Goal: Task Accomplishment & Management: Manage account settings

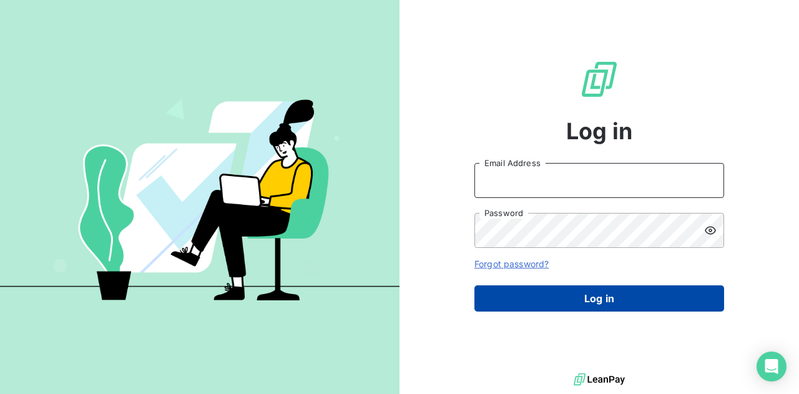
type input "[EMAIL_ADDRESS][DOMAIN_NAME]"
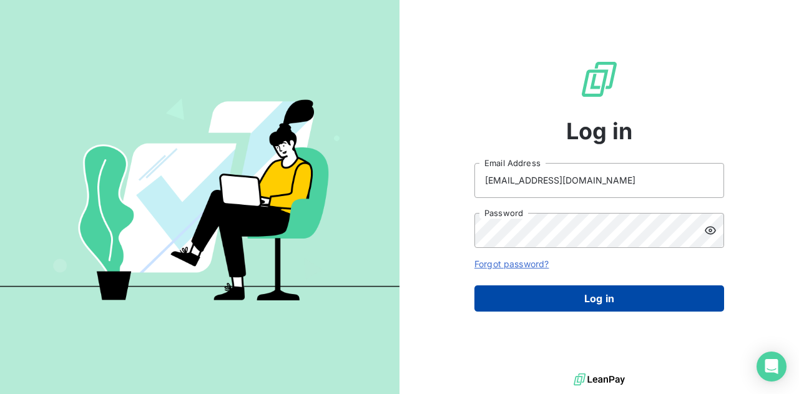
click at [588, 291] on button "Log in" at bounding box center [599, 298] width 250 height 26
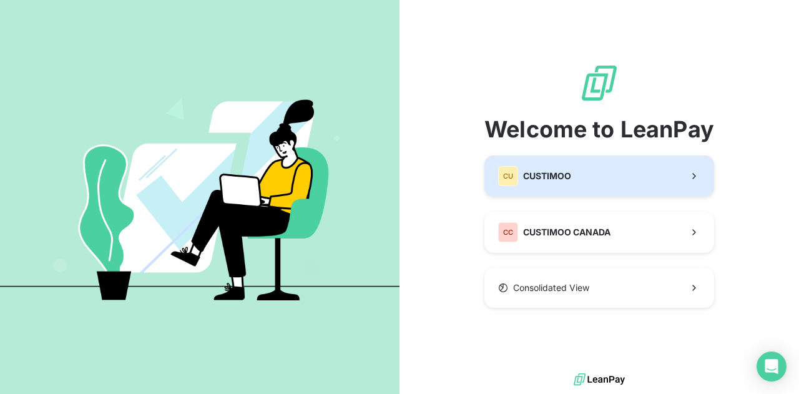
click at [627, 177] on button "CU CUSTIMOO" at bounding box center [599, 175] width 230 height 41
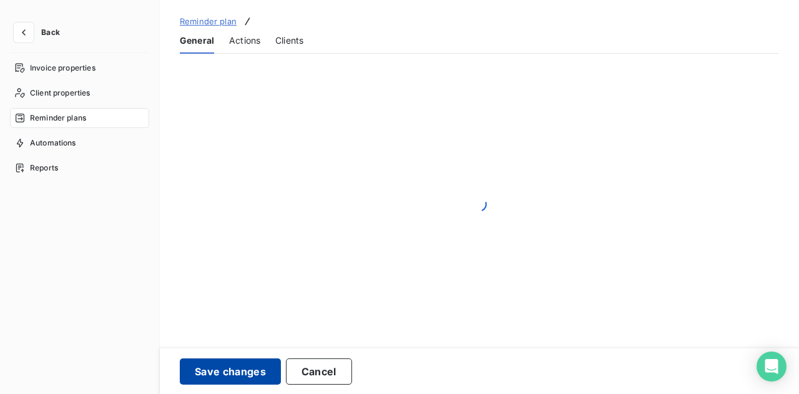
click at [240, 371] on button "Save changes" at bounding box center [230, 371] width 101 height 26
click at [26, 32] on icon "button" at bounding box center [23, 32] width 12 height 12
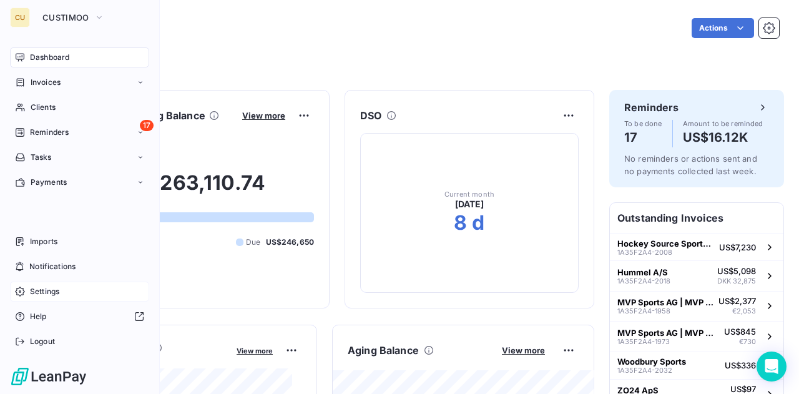
click at [62, 288] on div "Settings" at bounding box center [79, 291] width 139 height 20
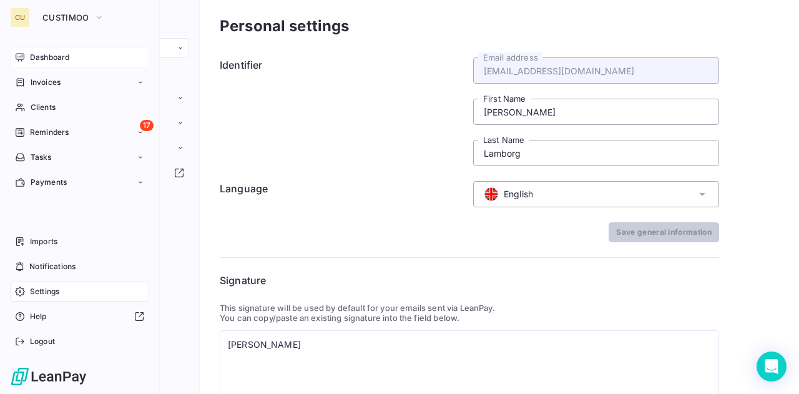
click at [43, 56] on span "Dashboard" at bounding box center [49, 57] width 39 height 11
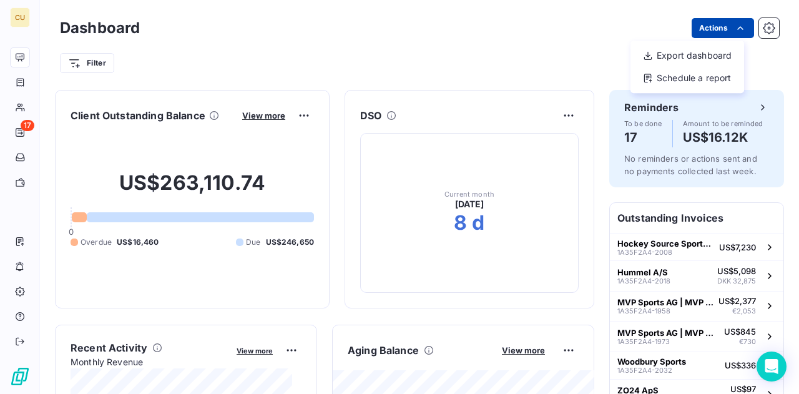
click at [716, 26] on html "CU 17 Dashboard Actions Export dashboard Schedule a report Filter Client Outsta…" at bounding box center [399, 197] width 799 height 394
click at [768, 18] on html "CU 17 Dashboard Actions Export dashboard Schedule a report Filter Client Outsta…" at bounding box center [399, 197] width 799 height 394
click at [763, 29] on icon "button" at bounding box center [769, 28] width 12 height 12
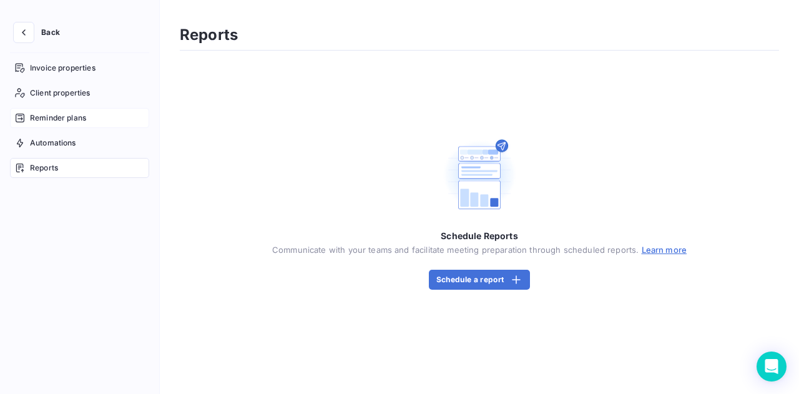
click at [61, 120] on span "Reminder plans" at bounding box center [58, 117] width 56 height 11
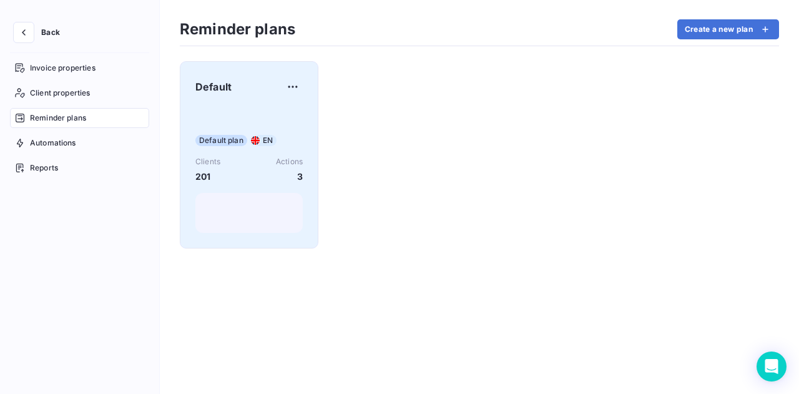
click at [291, 122] on div "Default plan EN Clients 201 Actions 3" at bounding box center [248, 170] width 107 height 126
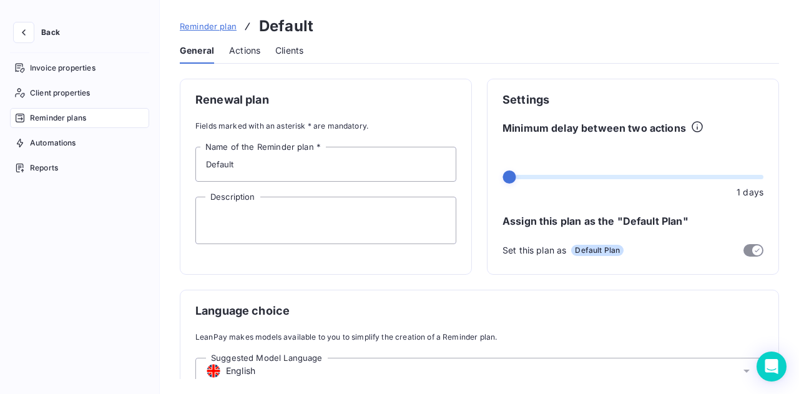
click at [248, 53] on span "Actions" at bounding box center [244, 50] width 31 height 12
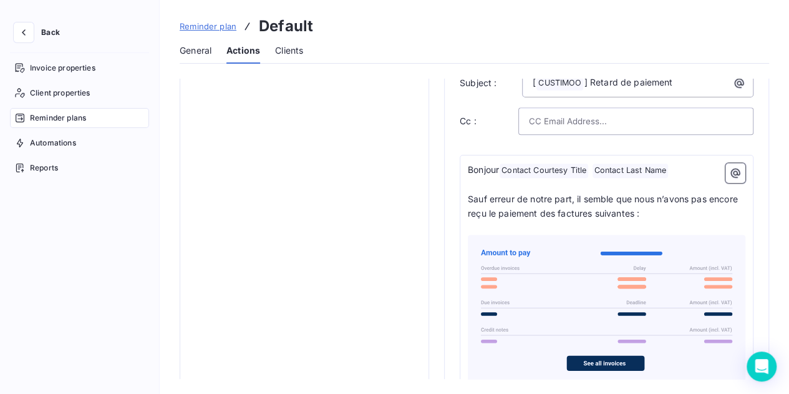
scroll to position [789, 0]
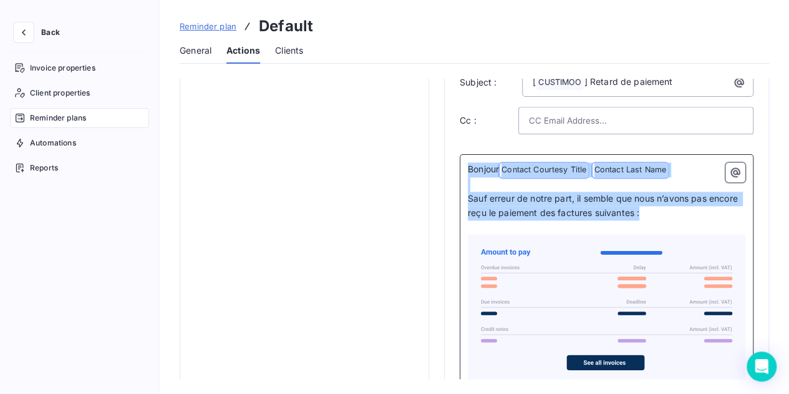
drag, startPoint x: 690, startPoint y: 215, endPoint x: 437, endPoint y: 139, distance: 263.3
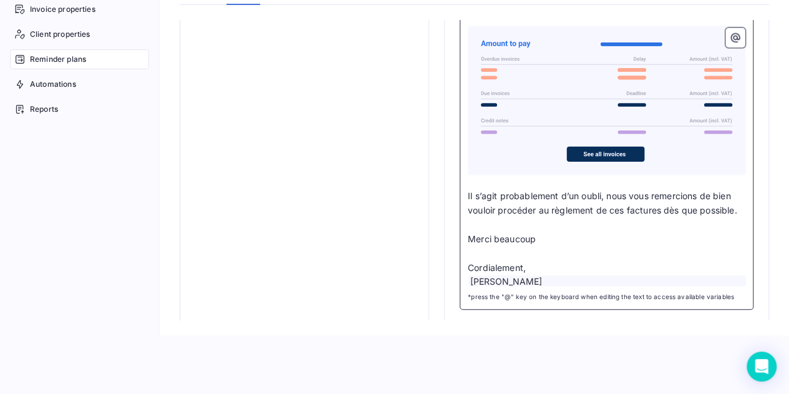
scroll to position [59, 0]
click at [664, 276] on div "[PERSON_NAME]" at bounding box center [608, 280] width 278 height 11
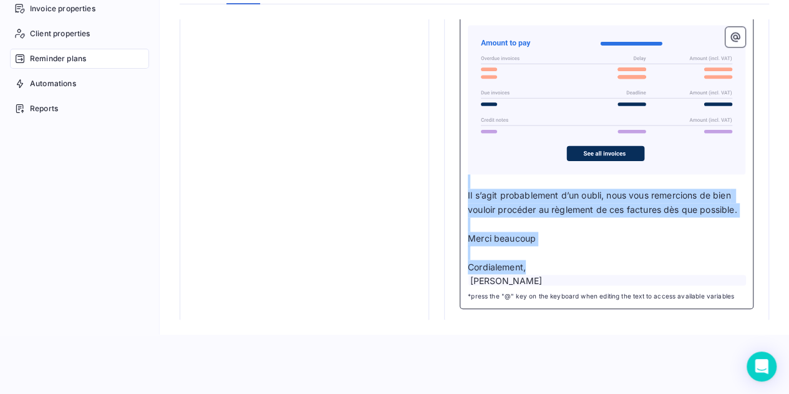
drag, startPoint x: 610, startPoint y: 256, endPoint x: 461, endPoint y: 151, distance: 181.8
click at [461, 151] on div "Bonjour Contact Courtesy Title ﻿ Contact Last Name ﻿ ﻿ ﻿ Sauf erreur de notre p…" at bounding box center [607, 127] width 294 height 364
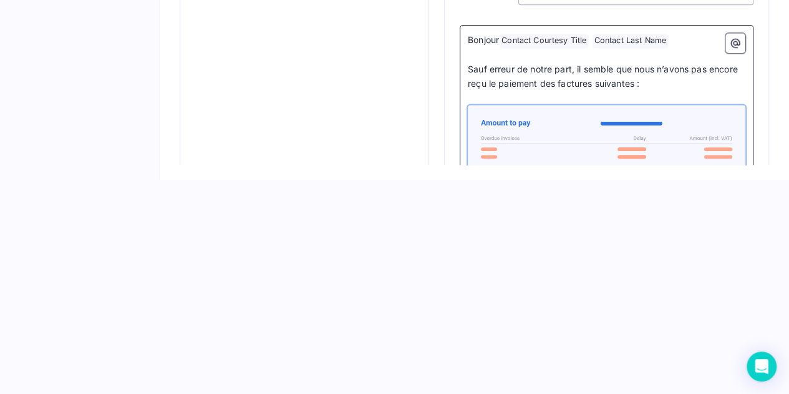
scroll to position [705, 0]
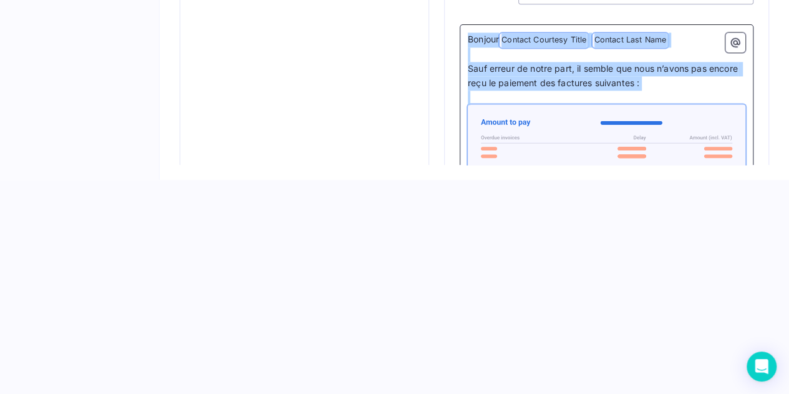
click at [466, 37] on div "Bonjour Contact Courtesy Title ﻿ Contact Last Name ﻿ ﻿ ﻿ Sauf erreur de notre p…" at bounding box center [607, 206] width 294 height 364
copy div "Bonjour Contact Courtesy Title ﻿ Contact Last Name ﻿ ﻿ ﻿ Sauf erreur de notre p…"
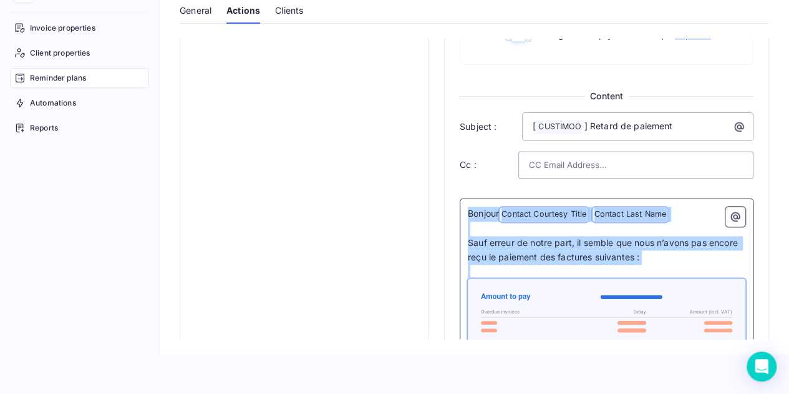
scroll to position [39, 0]
click at [494, 238] on span "Sauf erreur de notre part, il semble que nous n’avons pas encore reçu le paieme…" at bounding box center [604, 250] width 273 height 25
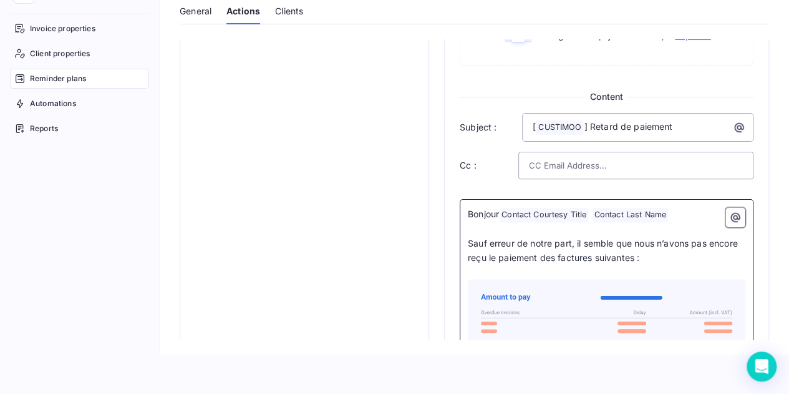
click at [485, 210] on span "Bonjour" at bounding box center [483, 213] width 31 height 11
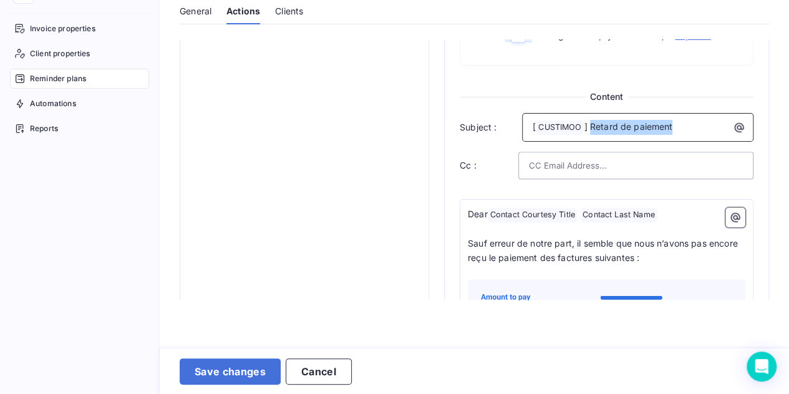
drag, startPoint x: 683, startPoint y: 124, endPoint x: 592, endPoint y: 123, distance: 91.1
click at [592, 123] on p "[ CUSTIMOO ﻿ ] Retard de paiement" at bounding box center [641, 127] width 217 height 15
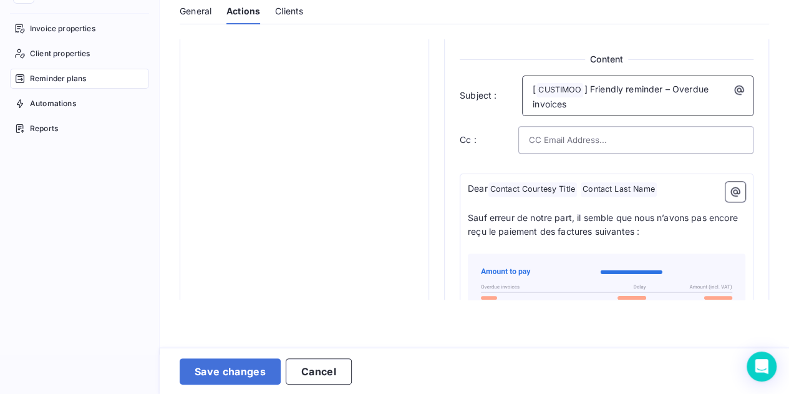
scroll to position [743, 0]
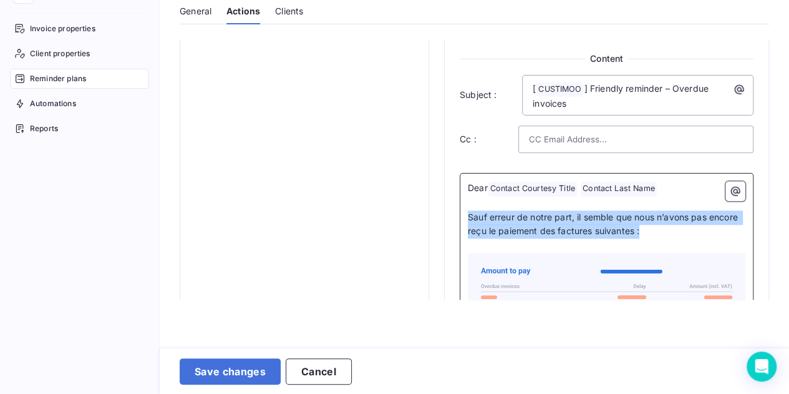
drag, startPoint x: 663, startPoint y: 233, endPoint x: 462, endPoint y: 210, distance: 202.8
click at [462, 210] on div "Dear Contact Courtesy Title ﻿ Contact Last Name ﻿ ﻿ ﻿ Sauf erreur de notre part…" at bounding box center [607, 355] width 294 height 364
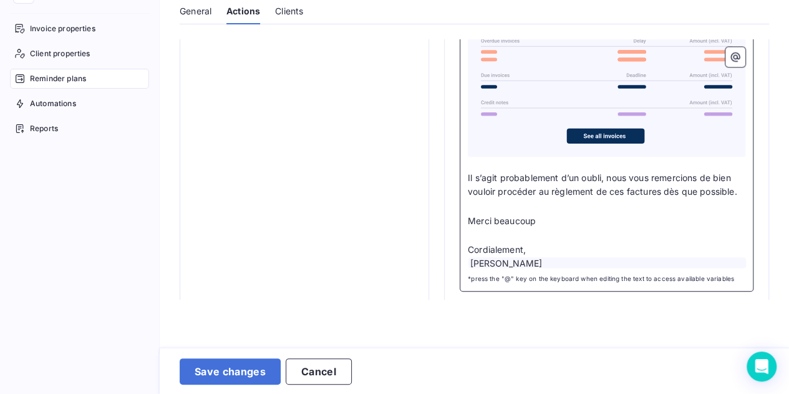
scroll to position [1005, 0]
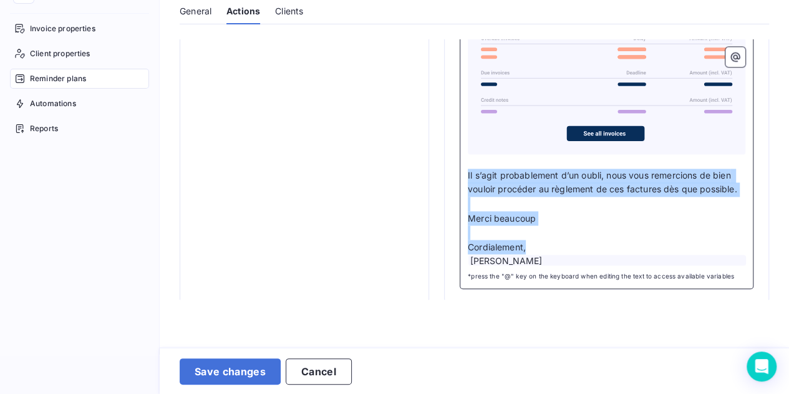
drag, startPoint x: 536, startPoint y: 254, endPoint x: 465, endPoint y: 185, distance: 98.9
click at [465, 185] on div "Dear Contact Courtesy Title ﻿ Contact Last Name ﻿ ﻿ ﻿ We hope you are doing wel…" at bounding box center [607, 100] width 294 height 378
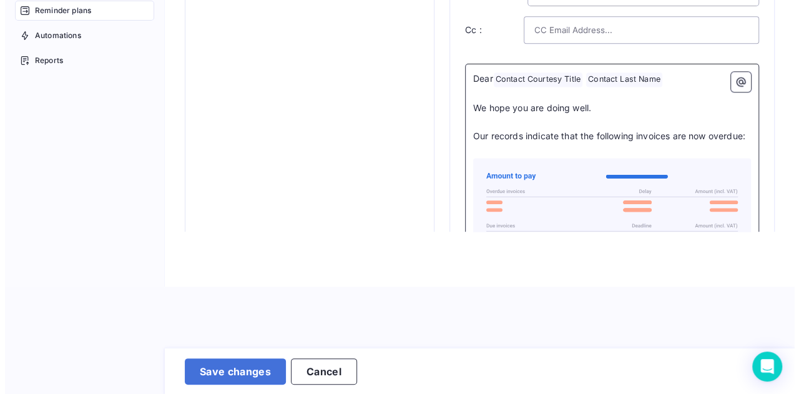
scroll to position [795, 0]
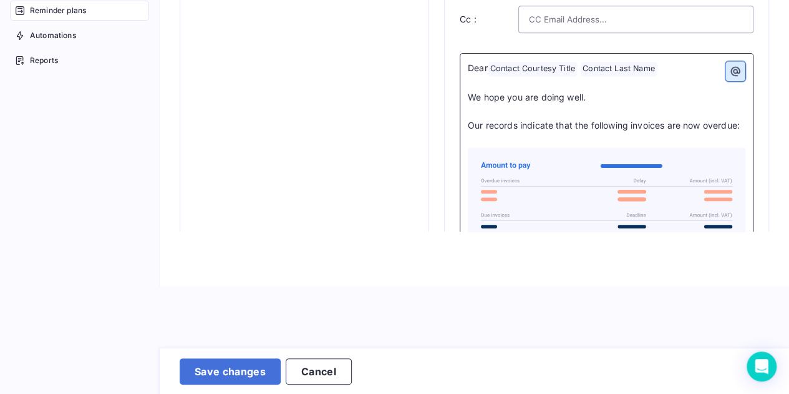
click at [736, 65] on icon "button" at bounding box center [735, 71] width 12 height 12
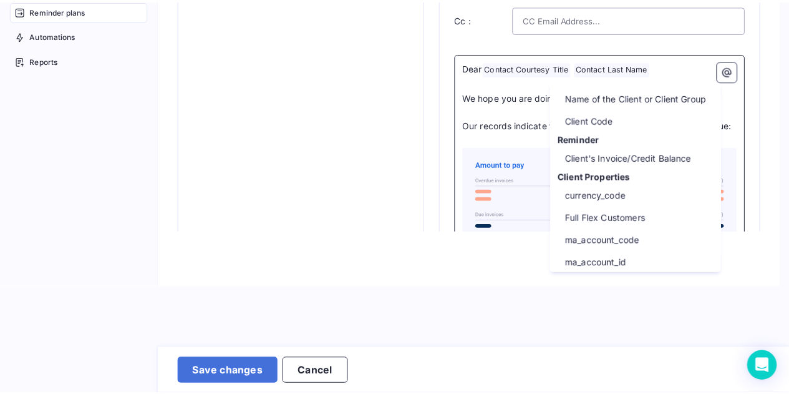
scroll to position [132, 0]
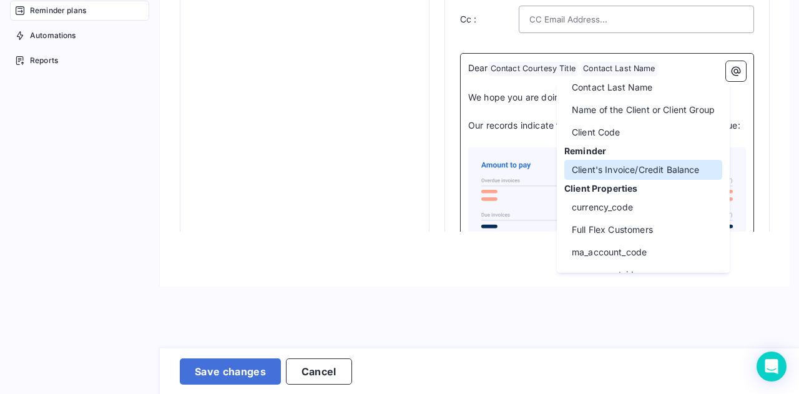
click at [665, 170] on div "Client's Invoice/Credit Balance" at bounding box center [643, 170] width 158 height 20
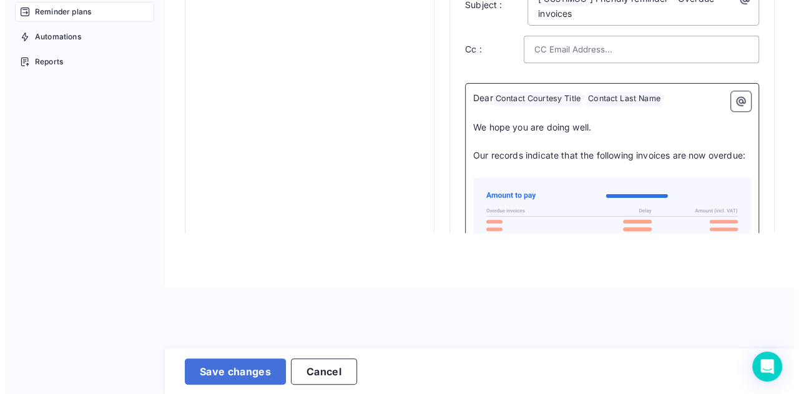
scroll to position [767, 0]
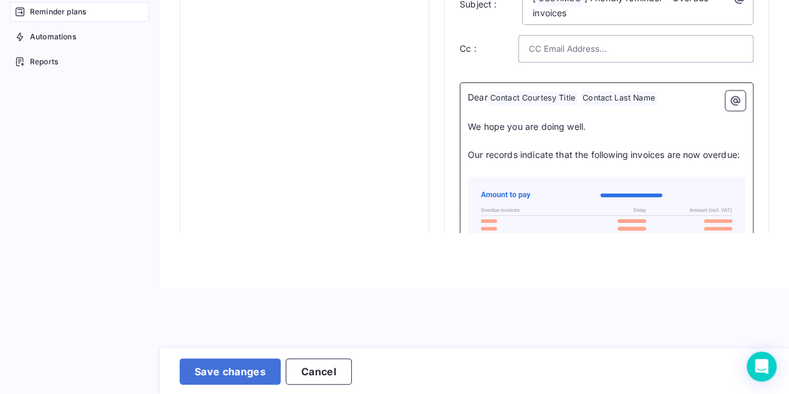
click at [522, 162] on p "Our records indicate that the following invoices are now overdue:" at bounding box center [607, 155] width 278 height 14
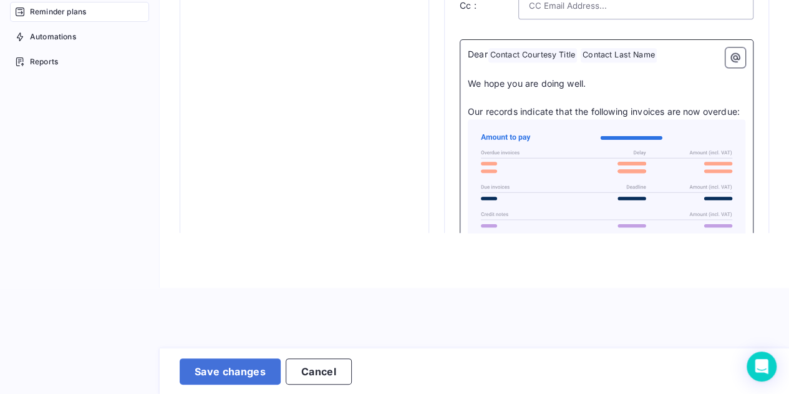
scroll to position [809, 0]
click at [604, 178] on icon at bounding box center [607, 194] width 268 height 139
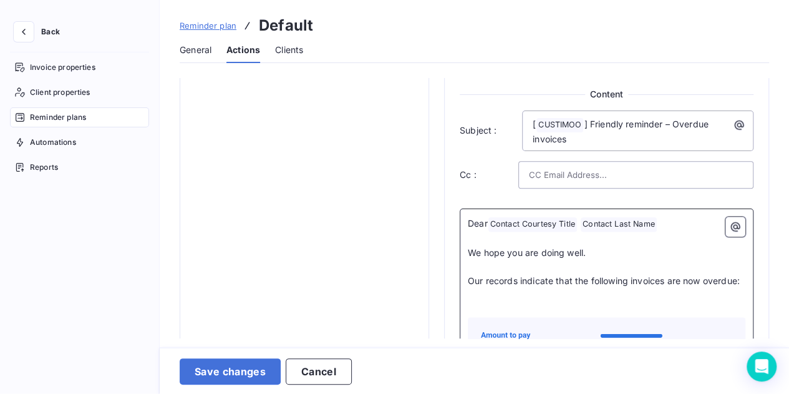
scroll to position [739, 0]
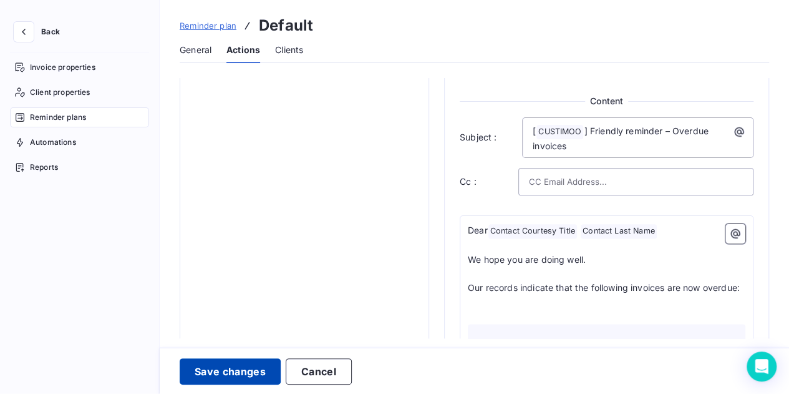
click at [198, 376] on button "Save changes" at bounding box center [230, 371] width 101 height 26
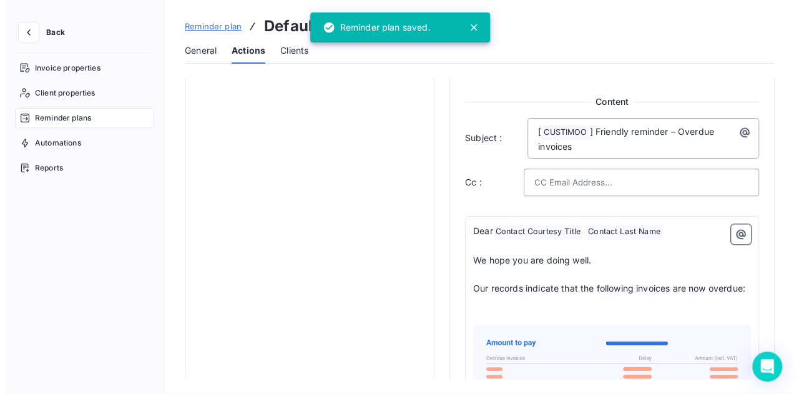
scroll to position [9, 0]
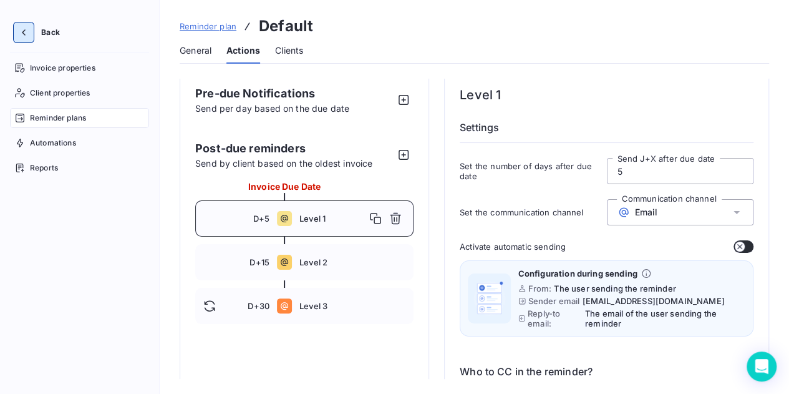
click at [16, 34] on button "button" at bounding box center [24, 32] width 20 height 20
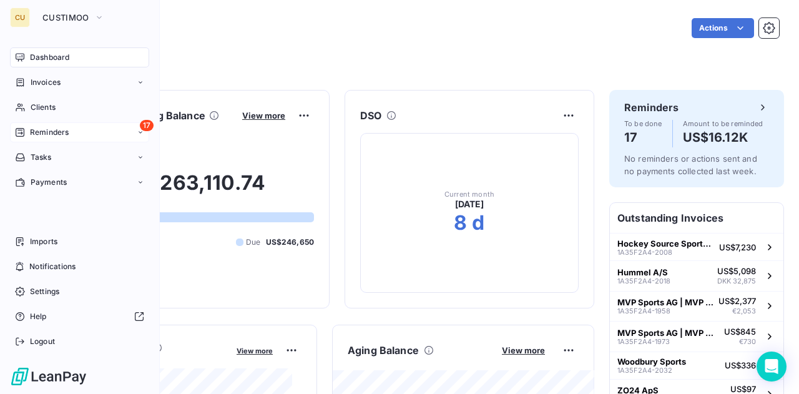
click at [54, 133] on span "Reminders" at bounding box center [49, 132] width 39 height 11
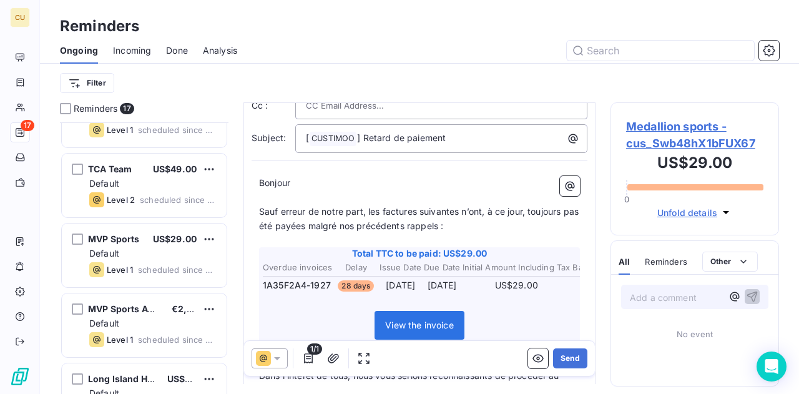
scroll to position [322, 0]
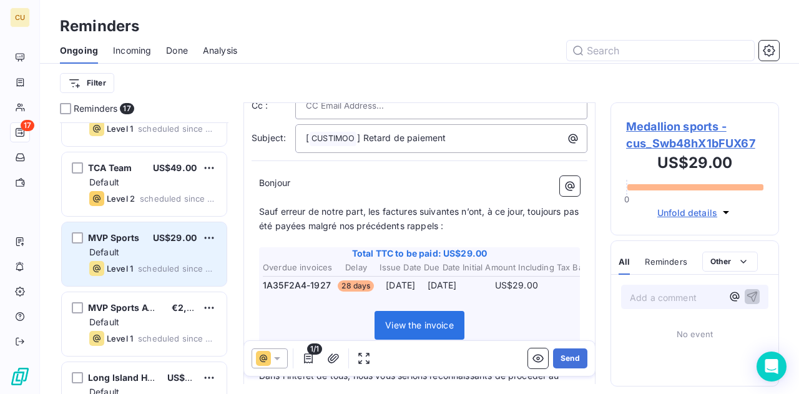
click at [157, 250] on div "Default" at bounding box center [152, 252] width 127 height 12
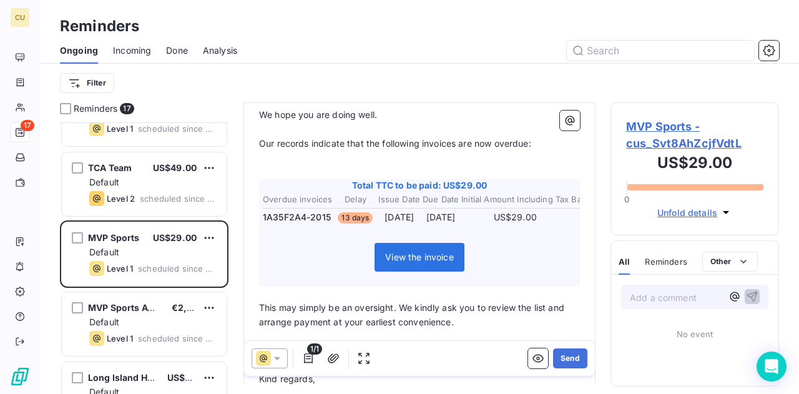
scroll to position [166, 0]
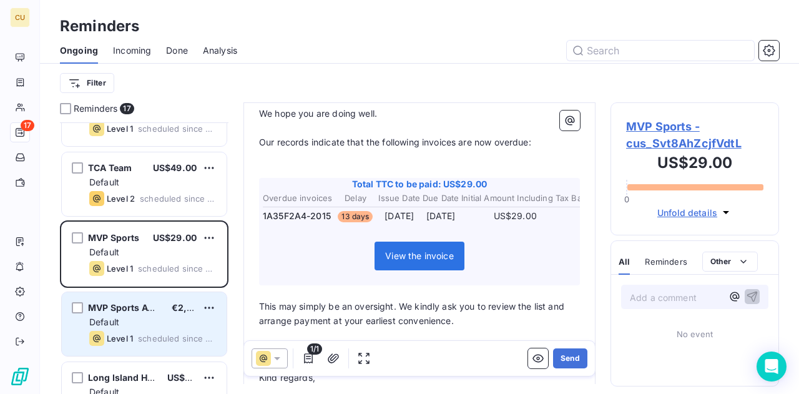
click at [132, 325] on div "Default" at bounding box center [152, 322] width 127 height 12
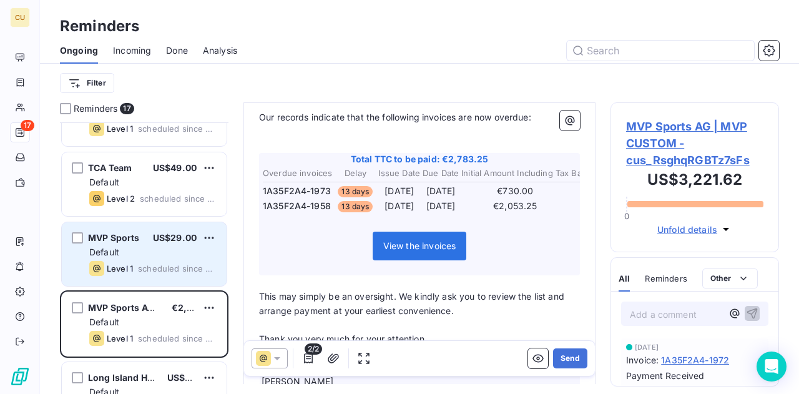
scroll to position [432, 0]
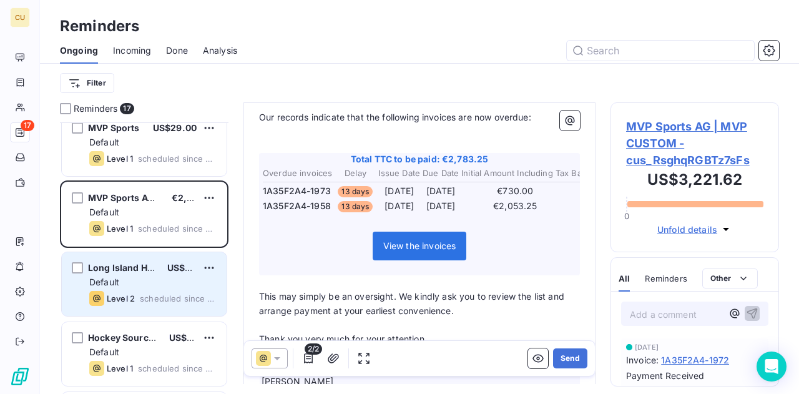
click at [160, 276] on div "Default" at bounding box center [152, 282] width 127 height 12
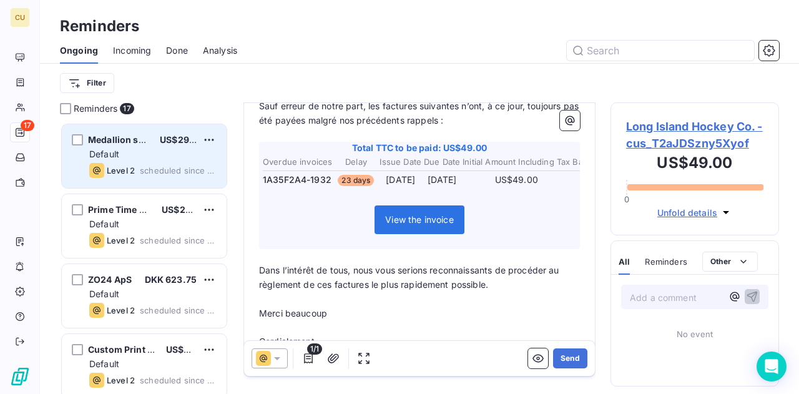
click at [142, 147] on div "Medallion sports US$29.00 Default Level 2 scheduled since 13 days" at bounding box center [144, 156] width 165 height 64
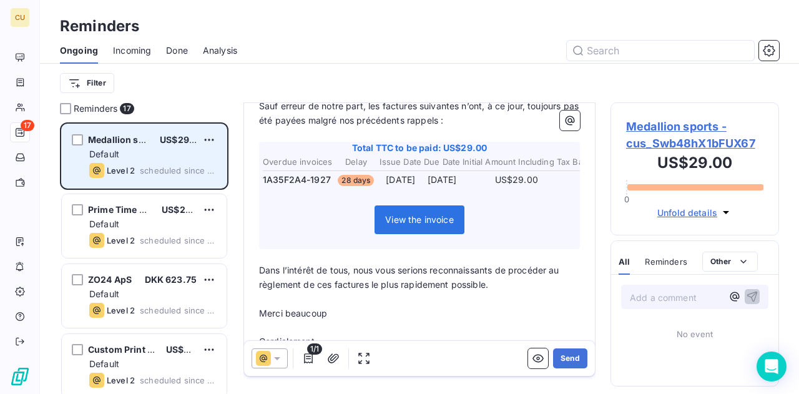
scroll to position [129, 0]
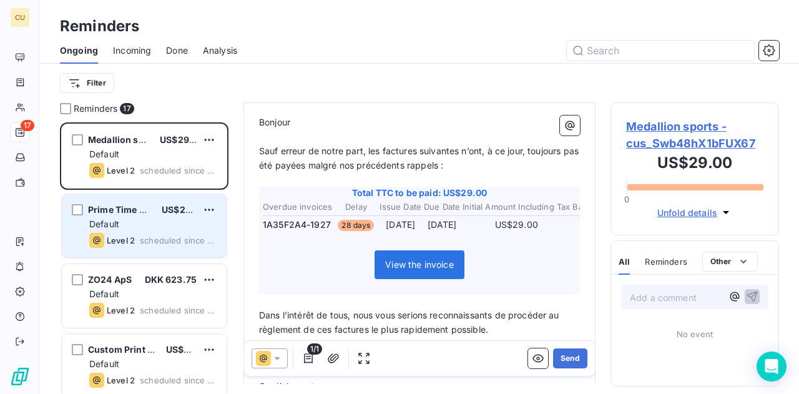
click at [172, 245] on span "scheduled since 12 days" at bounding box center [178, 240] width 77 height 10
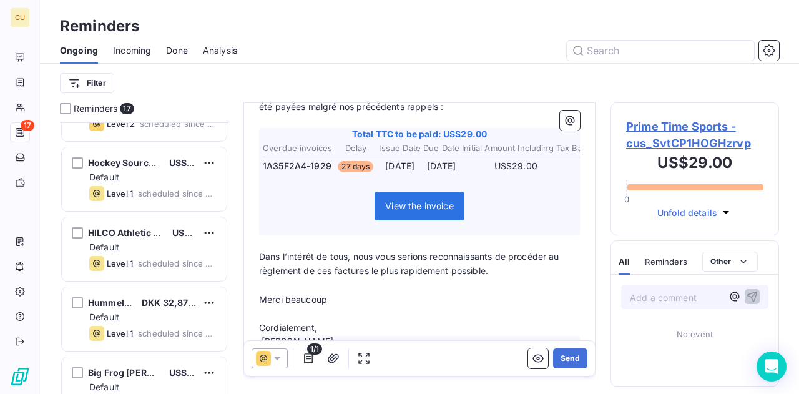
scroll to position [628, 0]
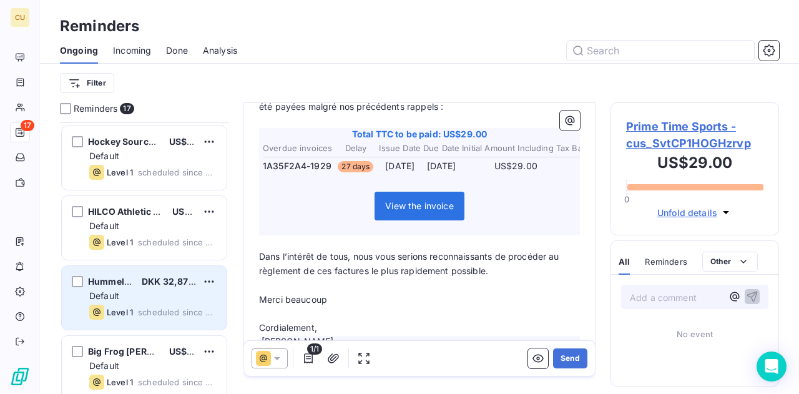
click at [146, 297] on div "Default" at bounding box center [152, 296] width 127 height 12
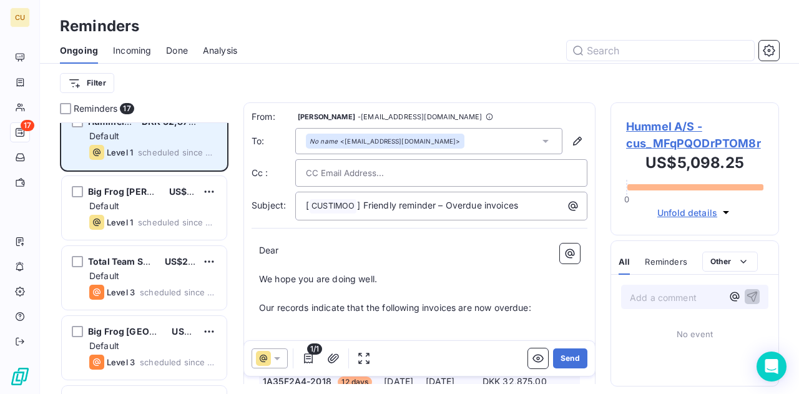
scroll to position [789, 0]
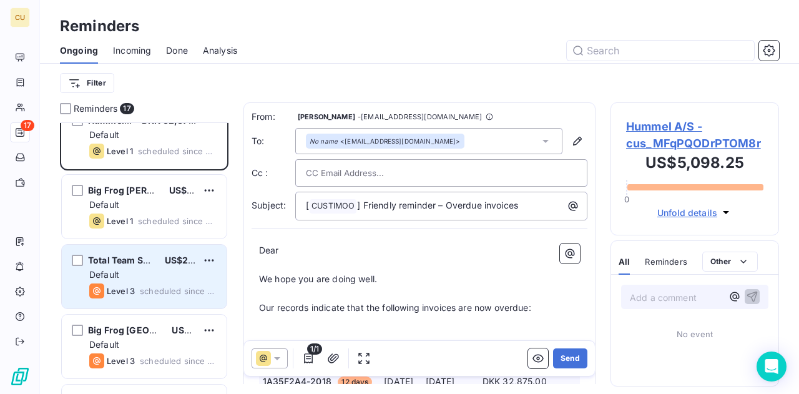
click at [167, 281] on div "Total Team Solutions US$29.00 Default Level 3 scheduled since 2 days" at bounding box center [144, 277] width 165 height 64
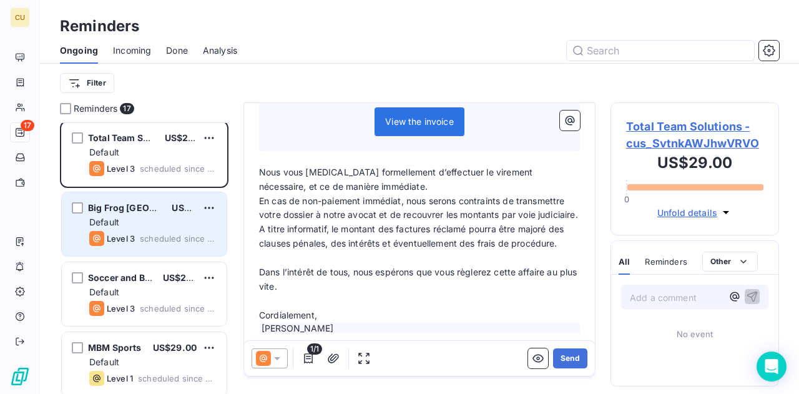
scroll to position [914, 0]
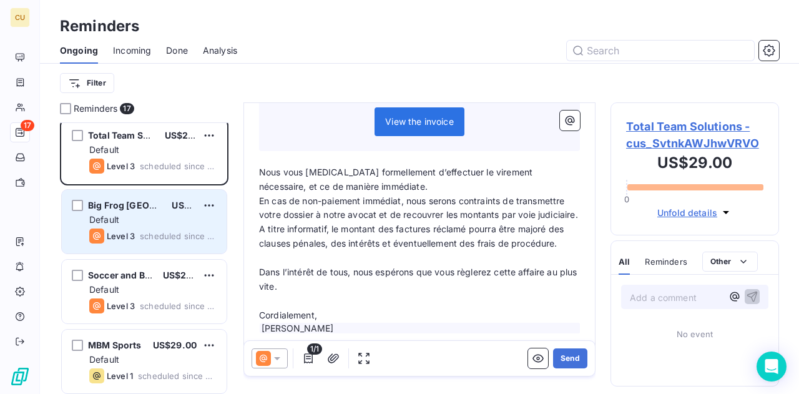
click at [160, 220] on div "Default" at bounding box center [152, 219] width 127 height 12
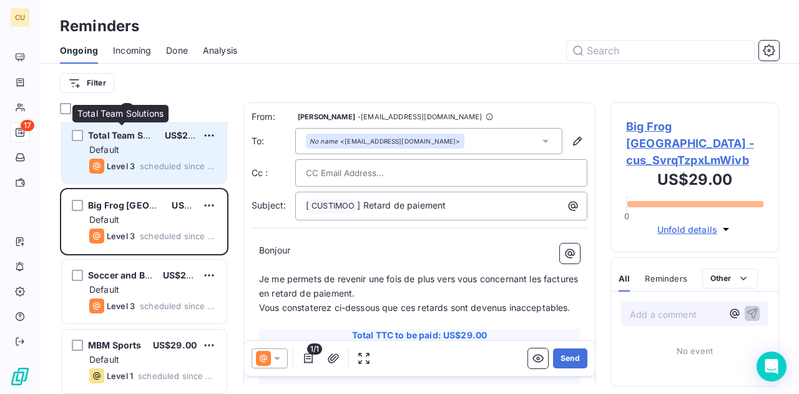
click at [129, 157] on div "Total Team Solutions US$29.00 Default Level 3 scheduled since 2 days" at bounding box center [144, 152] width 165 height 64
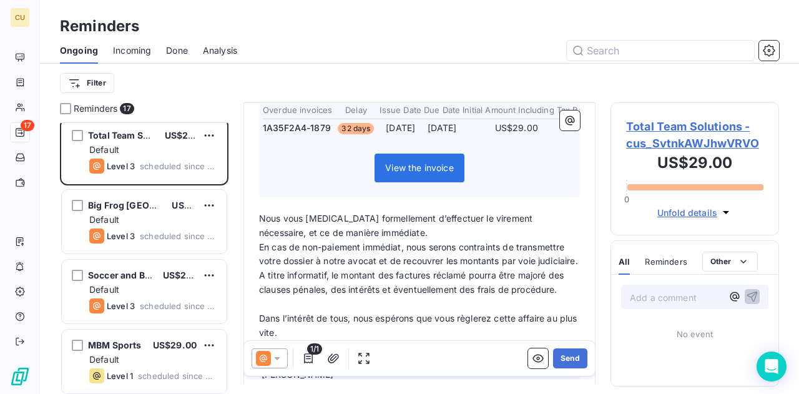
scroll to position [240, 0]
click at [769, 52] on icon "button" at bounding box center [769, 50] width 12 height 12
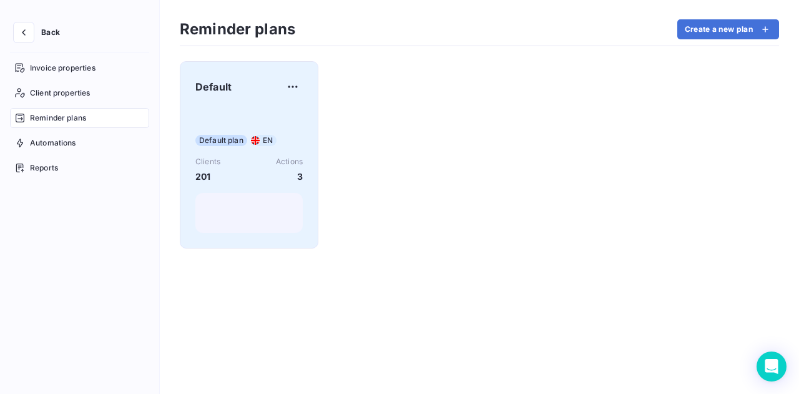
click at [278, 102] on div "Default Default plan EN Clients 201 Actions 3" at bounding box center [248, 155] width 107 height 156
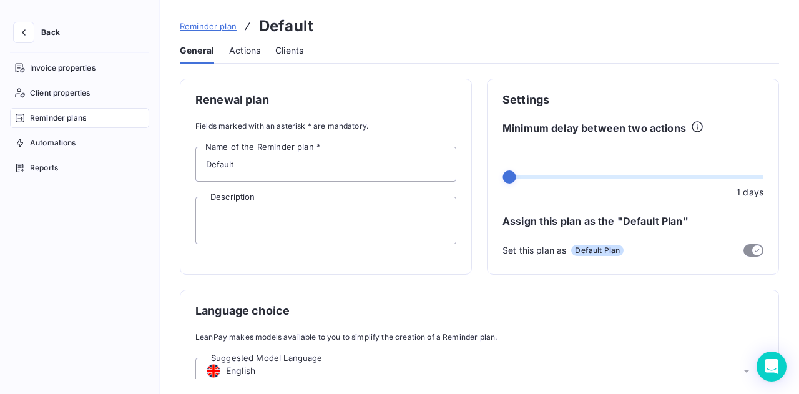
click at [243, 42] on div "Actions" at bounding box center [244, 50] width 31 height 26
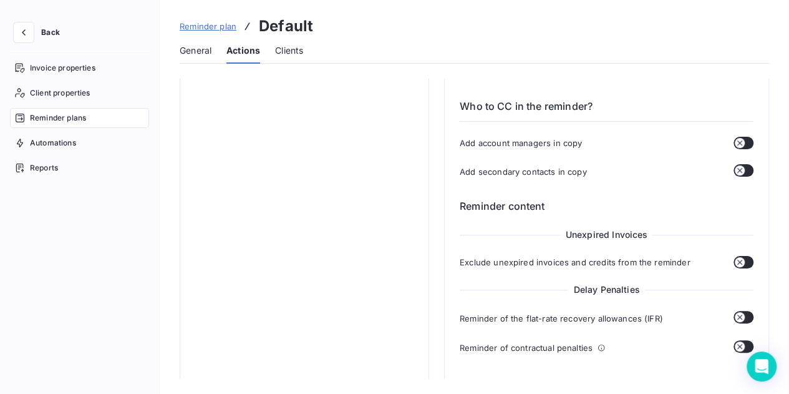
scroll to position [275, 0]
click at [743, 138] on button "button" at bounding box center [744, 142] width 20 height 12
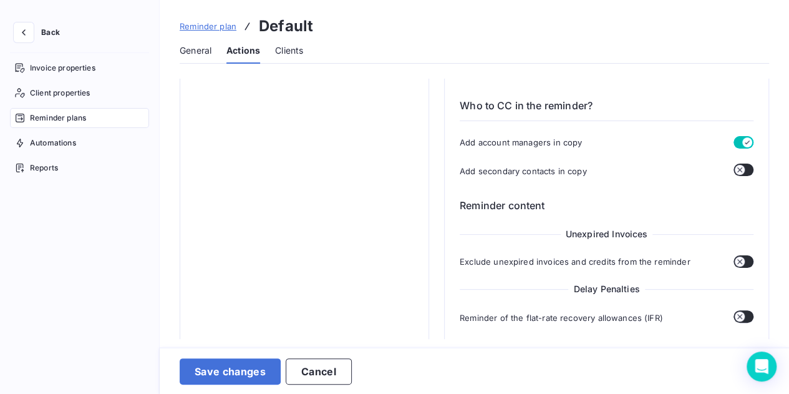
click at [726, 142] on div "Add account managers in copy" at bounding box center [607, 142] width 294 height 12
click at [727, 140] on div "Add account managers in copy" at bounding box center [607, 142] width 294 height 12
click at [734, 139] on button "button" at bounding box center [744, 142] width 20 height 12
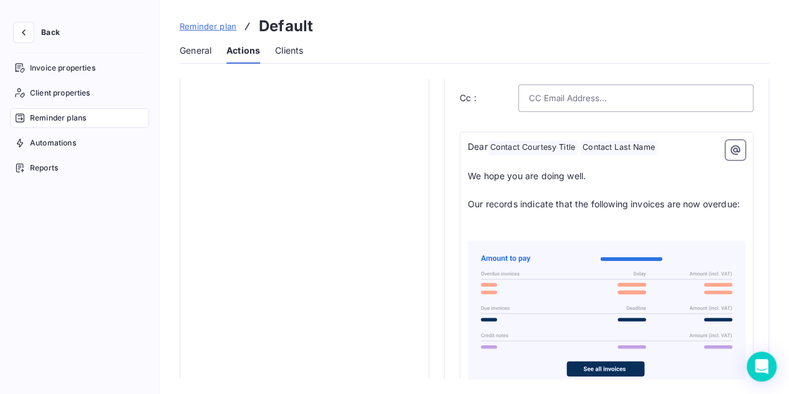
scroll to position [823, 0]
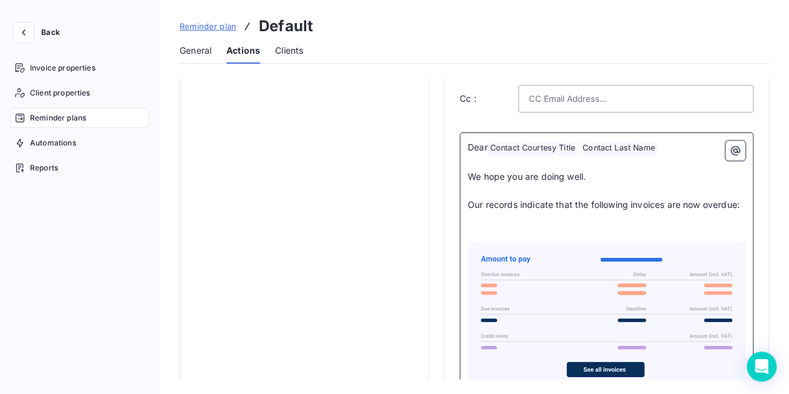
click at [564, 212] on p "Our records indicate that the following invoices are now overdue:" at bounding box center [607, 205] width 278 height 14
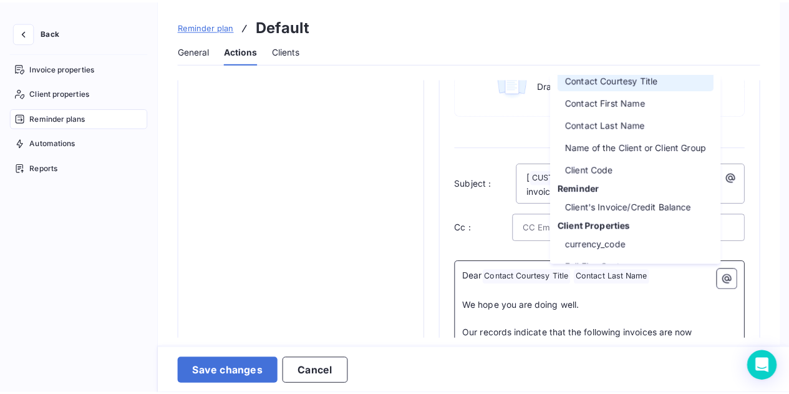
scroll to position [0, 0]
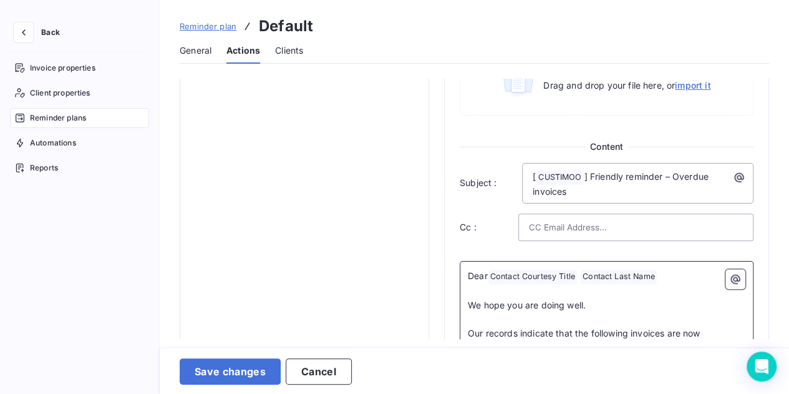
click at [382, 163] on html "Back Invoice properties Client properties Reminder plans Automations Reports Re…" at bounding box center [394, 197] width 789 height 394
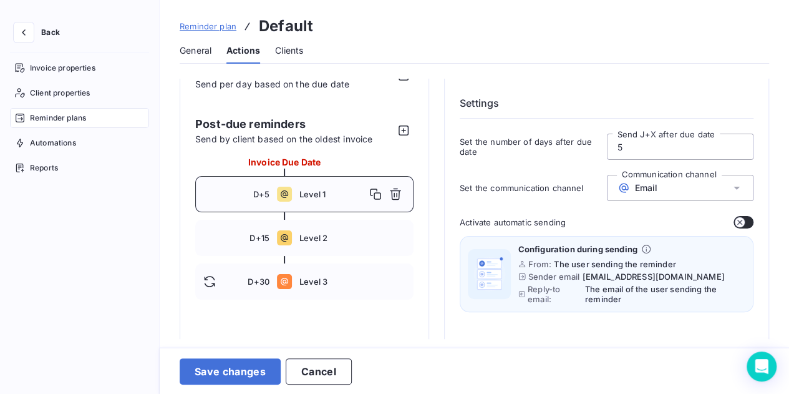
scroll to position [33, 0]
click at [725, 190] on div "Email" at bounding box center [680, 188] width 147 height 26
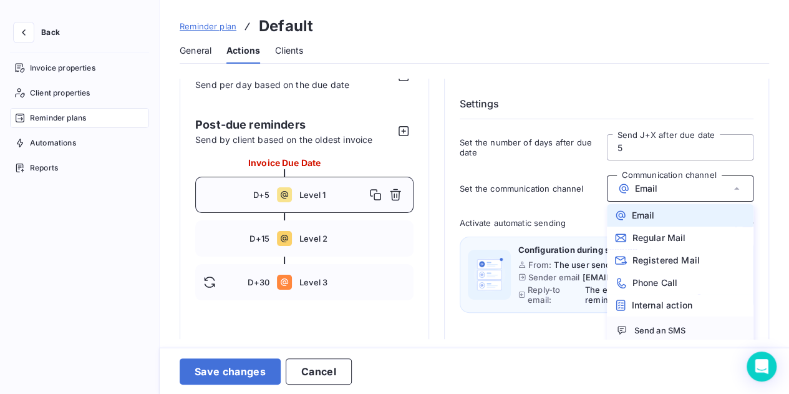
click at [695, 66] on div "Reminder plan Default General Actions Clients Pre-due Notifications Send per da…" at bounding box center [475, 197] width 630 height 394
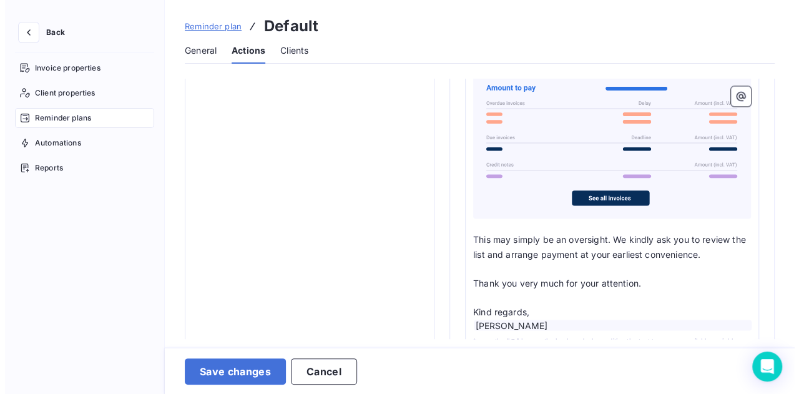
scroll to position [1033, 0]
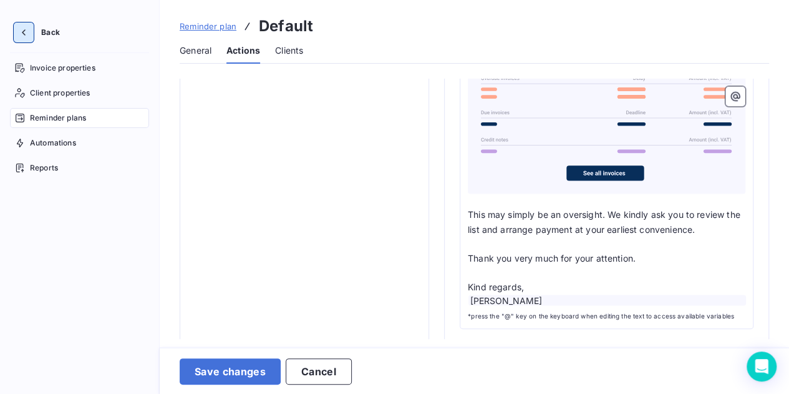
click at [22, 34] on icon "button" at bounding box center [23, 32] width 12 height 12
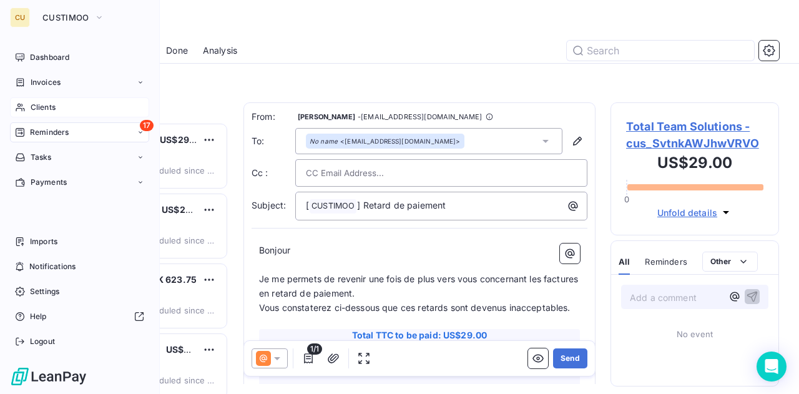
scroll to position [262, 158]
click at [47, 104] on span "Clients" at bounding box center [43, 107] width 25 height 11
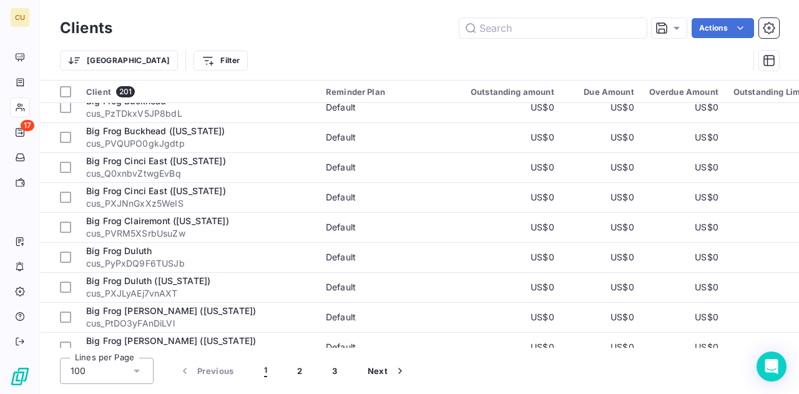
scroll to position [696, 0]
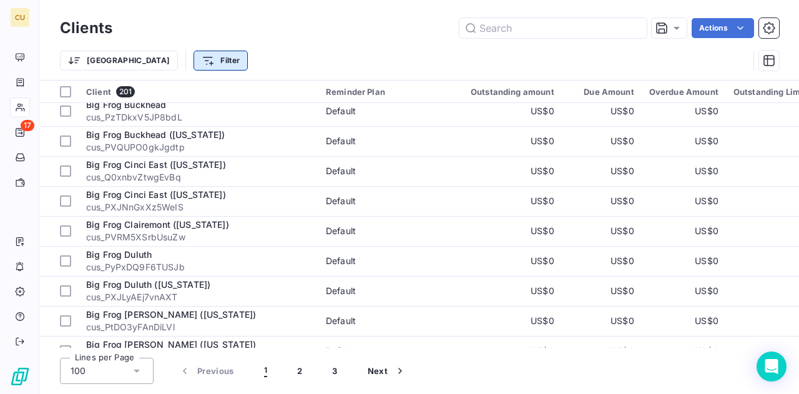
click at [149, 66] on html "CU 17 Clients Actions Trier Filter Client 201 Reminder Plan Outstanding amount …" at bounding box center [399, 197] width 799 height 394
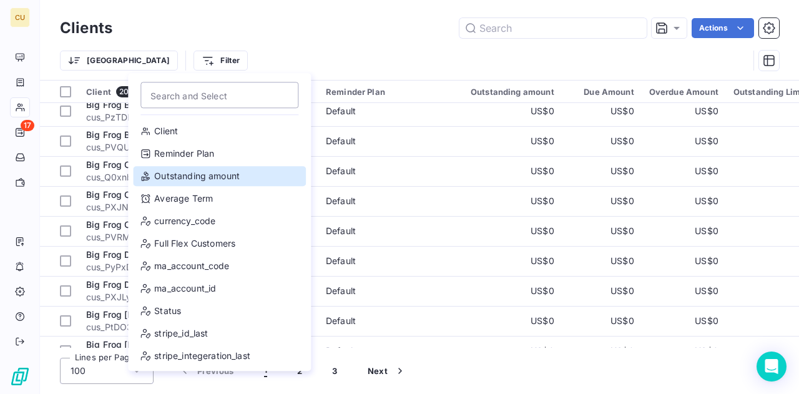
click at [227, 179] on div "Outstanding amount" at bounding box center [219, 176] width 173 height 20
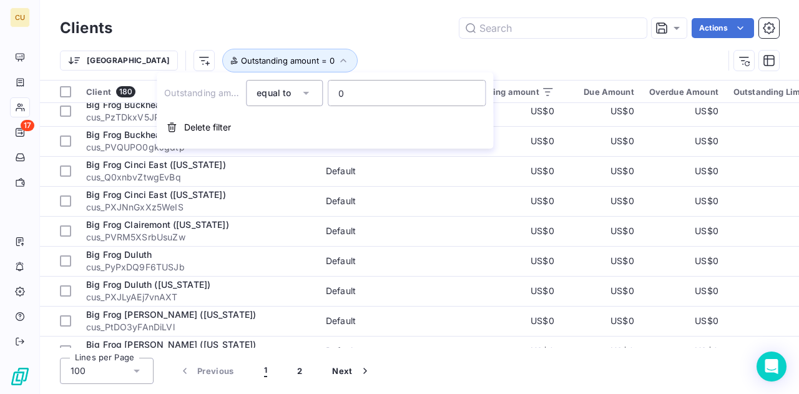
click at [306, 88] on icon at bounding box center [306, 93] width 12 height 12
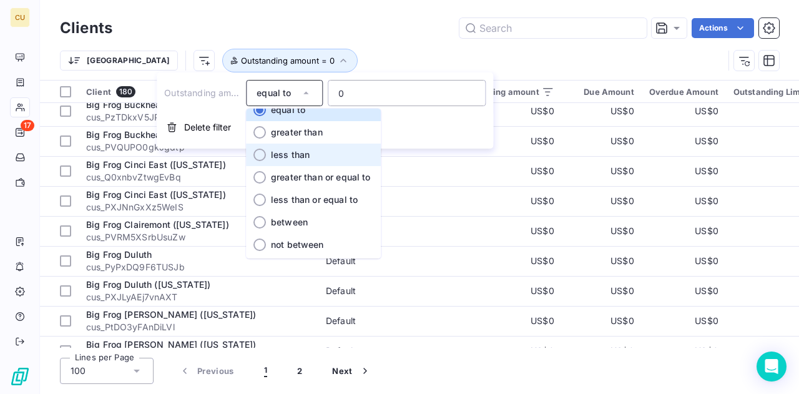
scroll to position [0, 0]
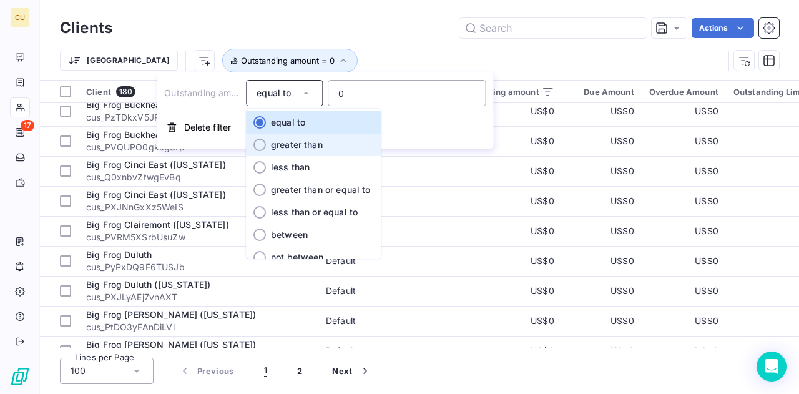
click at [314, 144] on span "greater than" at bounding box center [297, 144] width 52 height 11
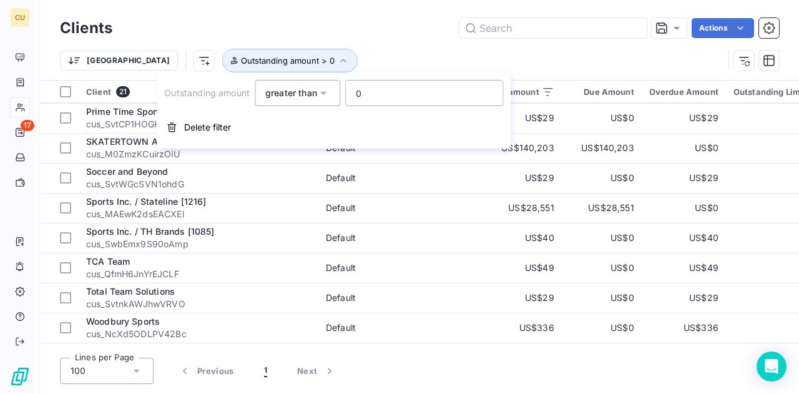
scroll to position [389, 0]
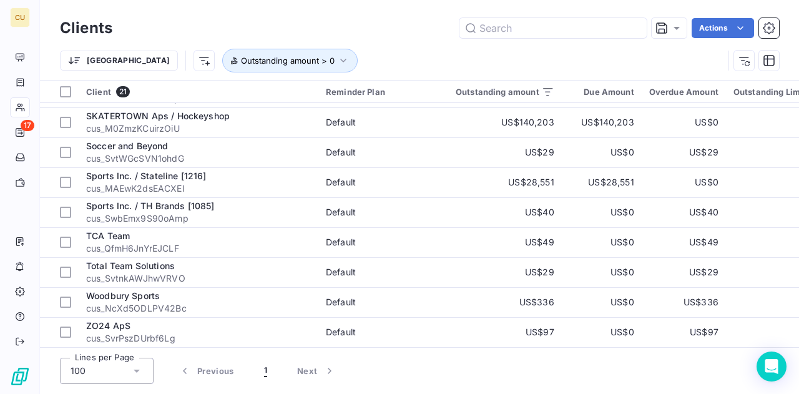
click at [411, 35] on div "Actions" at bounding box center [452, 28] width 651 height 20
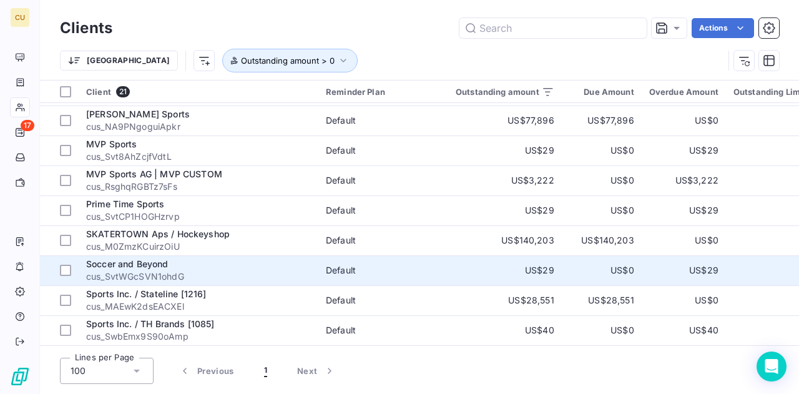
scroll to position [268, 0]
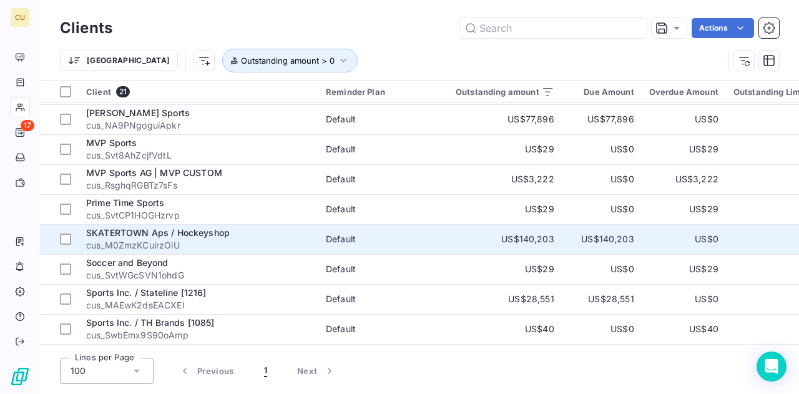
click at [202, 233] on span "SKATERTOWN Aps / Hockeyshop" at bounding box center [158, 232] width 144 height 11
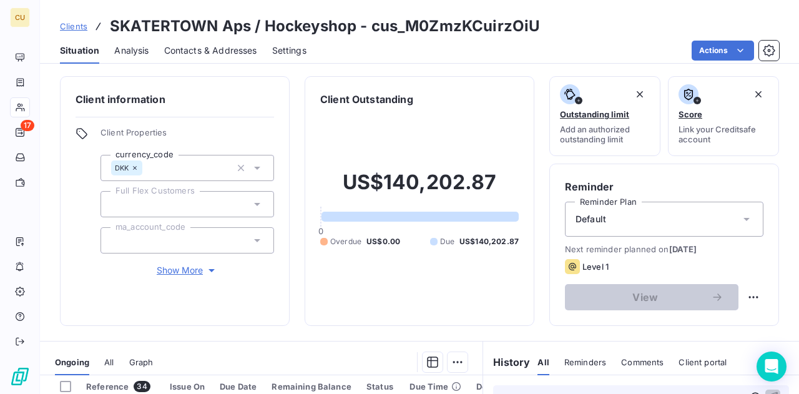
click at [294, 42] on div "Settings" at bounding box center [289, 50] width 34 height 26
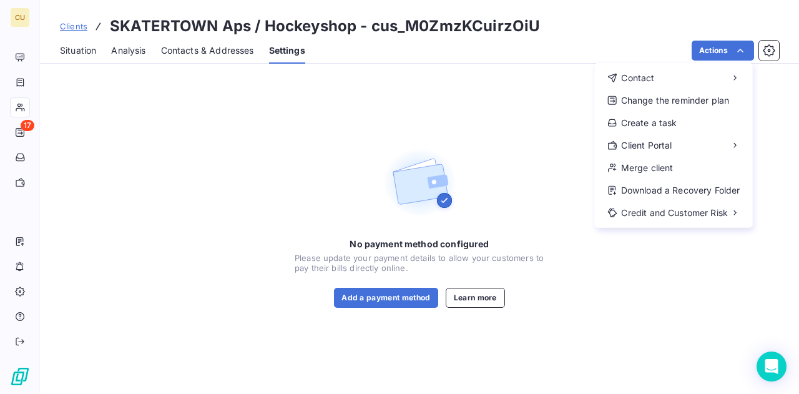
click at [537, 120] on html "CU 17 Clients SKATERTOWN Aps / Hockeyshop - cus_M0ZmzKCuirzOiU Situation Analys…" at bounding box center [399, 197] width 799 height 394
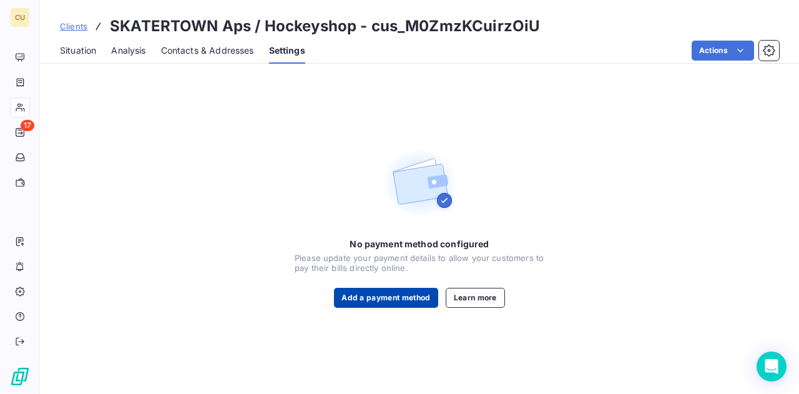
click at [373, 290] on button "Add a payment method" at bounding box center [386, 298] width 104 height 20
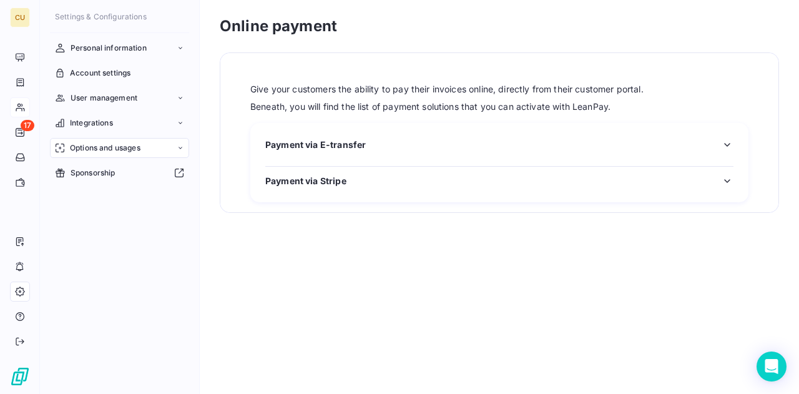
click at [308, 180] on span "Payment via Stripe" at bounding box center [305, 180] width 81 height 13
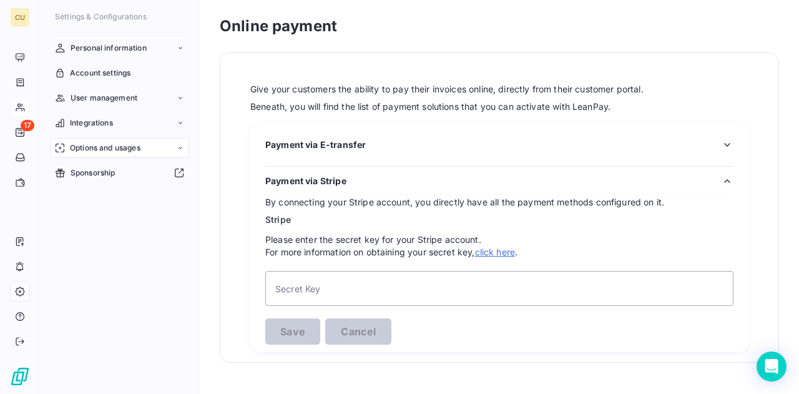
click at [357, 140] on span "Payment via E-transfer" at bounding box center [315, 144] width 100 height 13
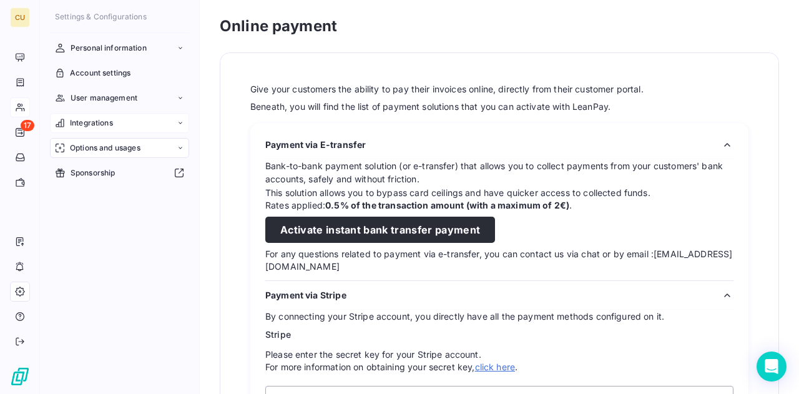
click at [105, 120] on span "Integrations" at bounding box center [91, 122] width 43 height 11
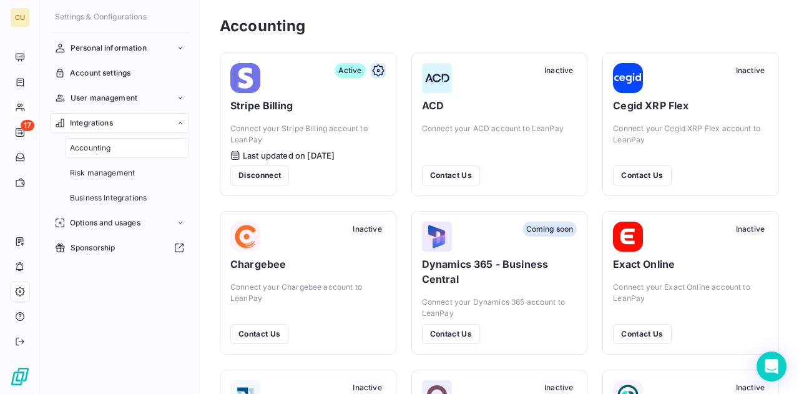
click at [376, 71] on icon "button" at bounding box center [377, 70] width 3 height 3
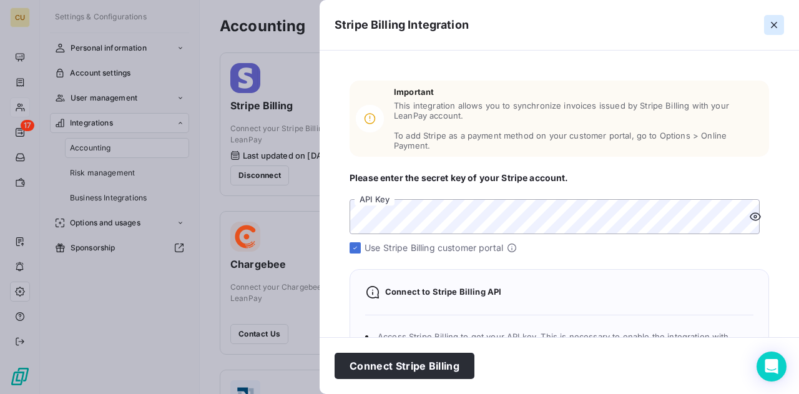
click at [774, 24] on icon "button" at bounding box center [774, 25] width 6 height 6
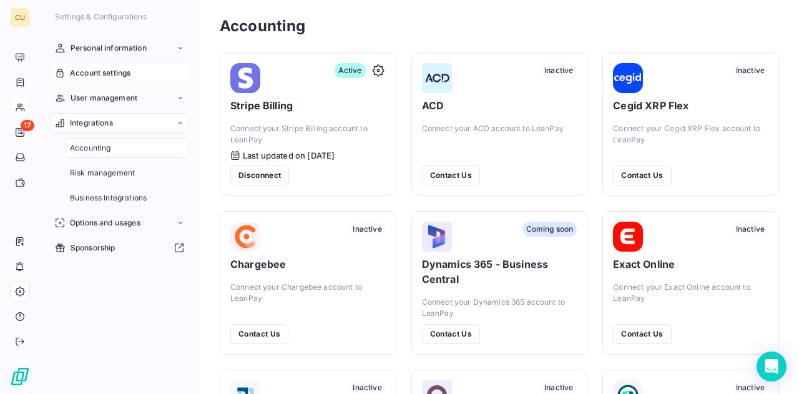
click at [118, 78] on span "Account settings" at bounding box center [100, 72] width 61 height 11
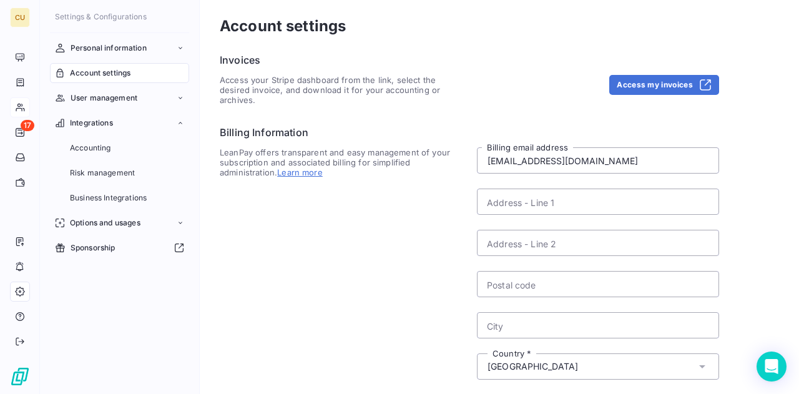
scroll to position [186, 0]
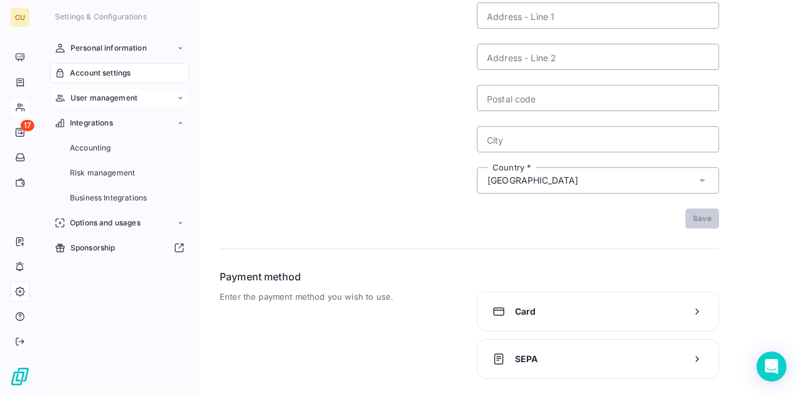
click at [135, 99] on span "User management" at bounding box center [104, 97] width 67 height 11
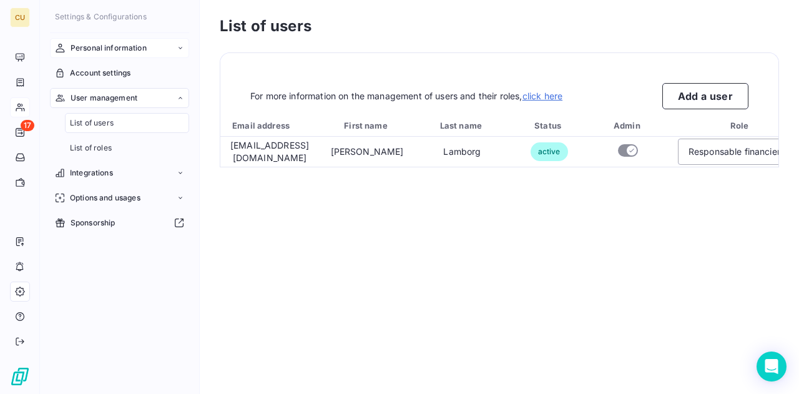
click at [131, 51] on span "Personal information" at bounding box center [109, 47] width 76 height 11
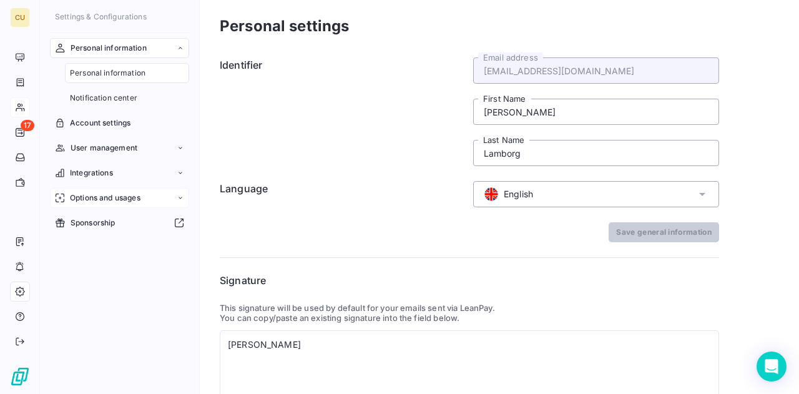
click at [127, 196] on span "Options and usages" at bounding box center [105, 197] width 71 height 11
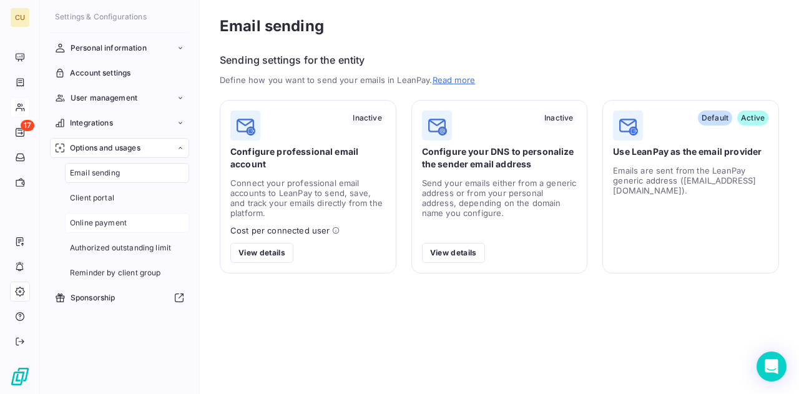
click at [125, 218] on span "Online payment" at bounding box center [98, 222] width 57 height 11
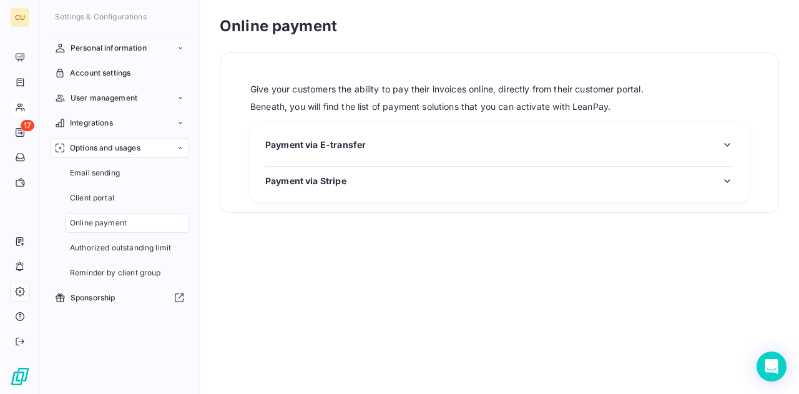
click at [358, 184] on div "Payment via Stripe" at bounding box center [499, 180] width 468 height 13
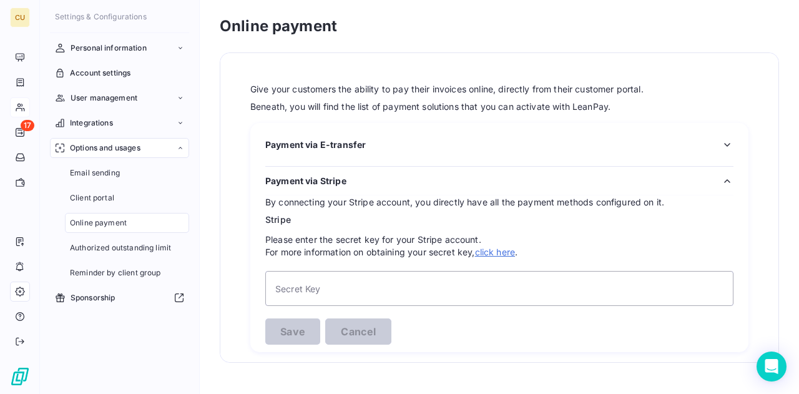
click at [358, 184] on div "Payment via Stripe" at bounding box center [499, 180] width 468 height 13
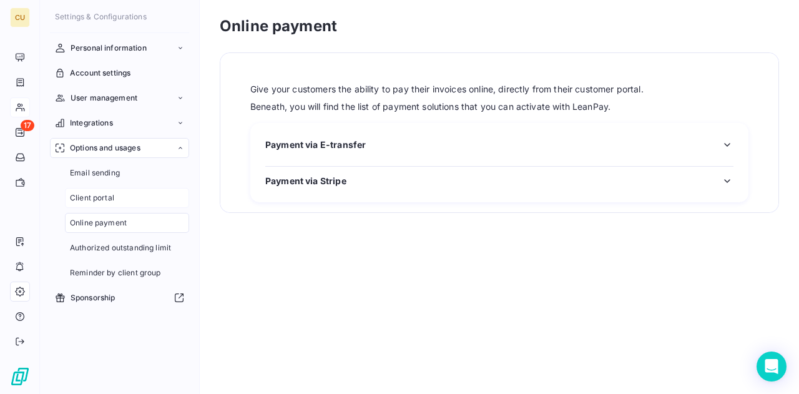
click at [114, 200] on div "Client portal" at bounding box center [127, 198] width 124 height 20
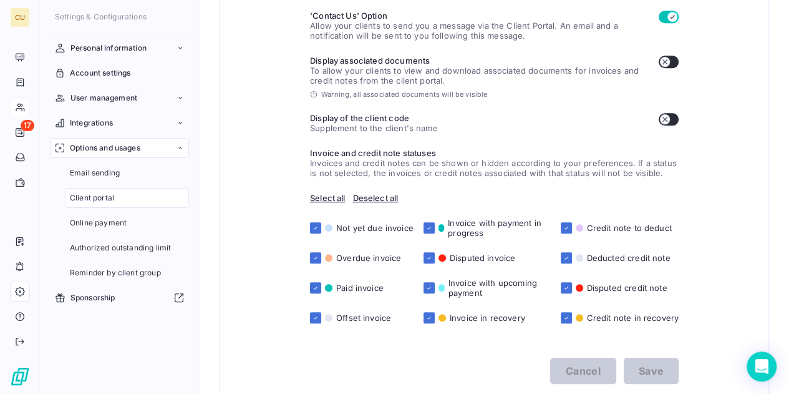
scroll to position [397, 0]
click at [119, 166] on div "Email sending" at bounding box center [127, 173] width 124 height 20
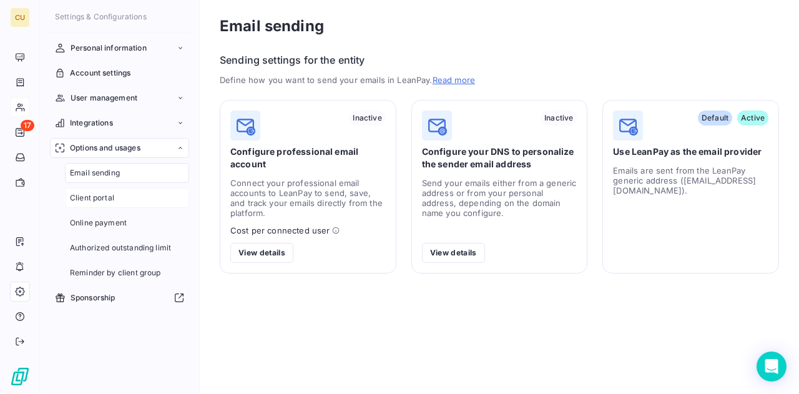
click at [104, 200] on span "Client portal" at bounding box center [92, 197] width 44 height 11
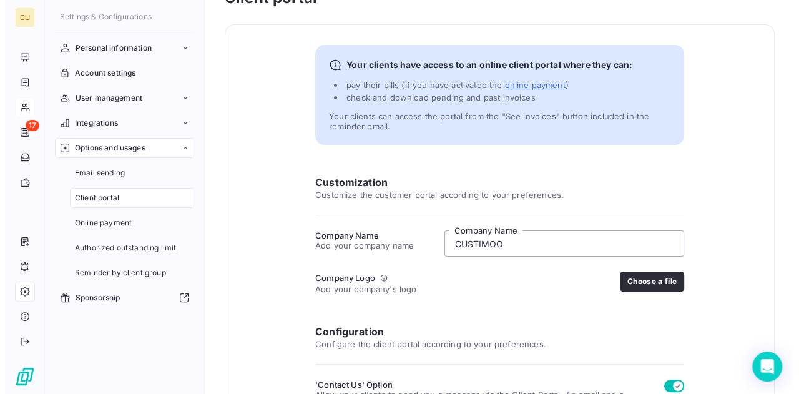
scroll to position [27, 0]
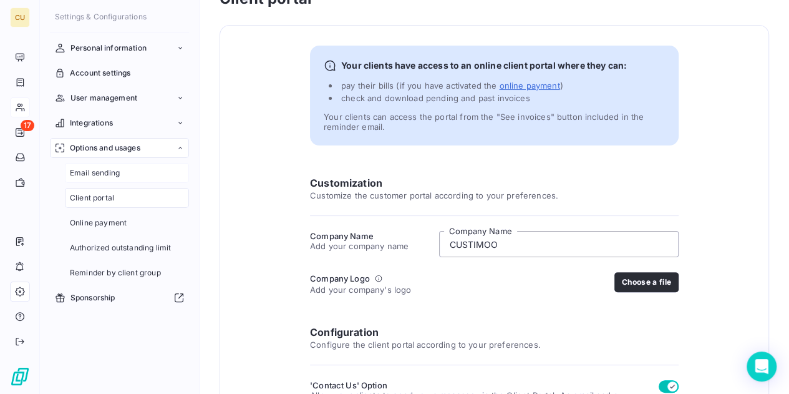
click at [116, 176] on span "Email sending" at bounding box center [95, 172] width 50 height 11
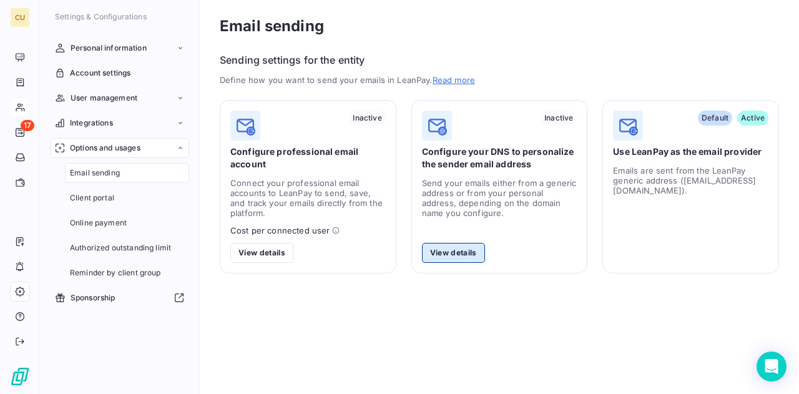
click at [465, 255] on button "View details" at bounding box center [453, 253] width 63 height 20
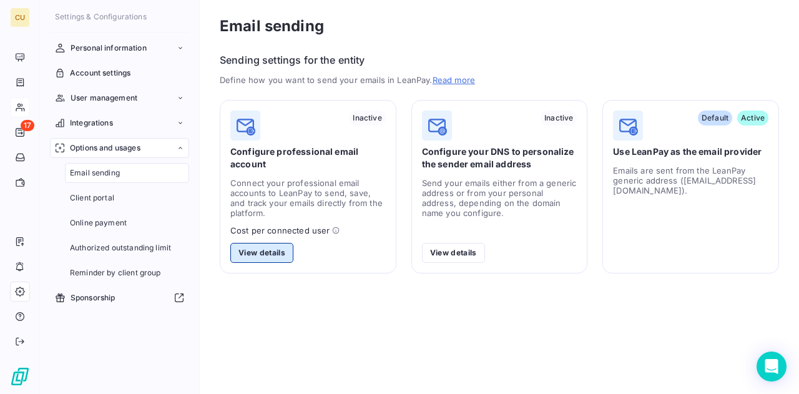
click at [262, 251] on button "View details" at bounding box center [261, 253] width 63 height 20
click at [107, 117] on div "Integrations" at bounding box center [119, 123] width 139 height 20
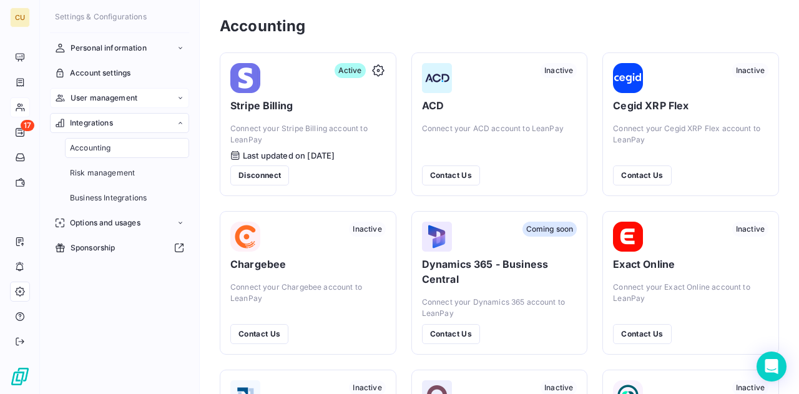
click at [119, 94] on span "User management" at bounding box center [104, 97] width 67 height 11
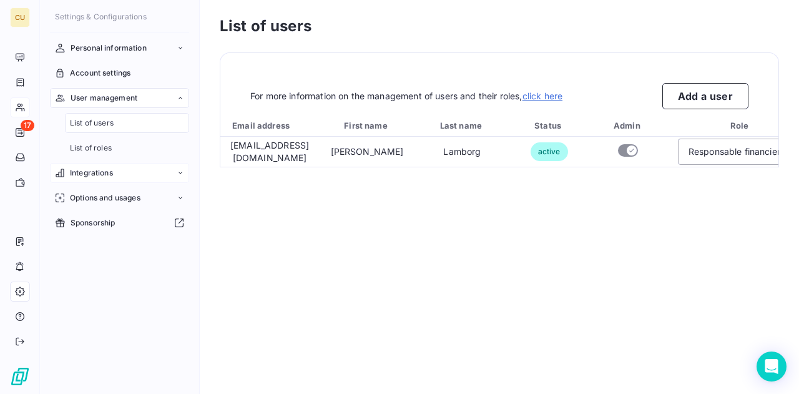
click at [116, 173] on div "Integrations" at bounding box center [119, 173] width 139 height 20
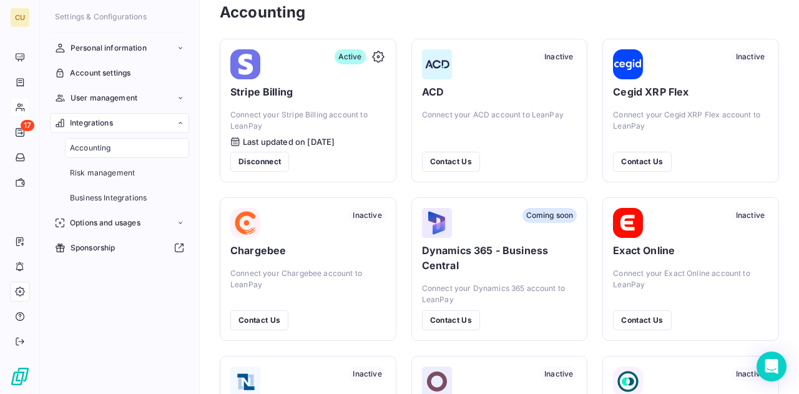
scroll to position [14, 0]
